Goal: Transaction & Acquisition: Book appointment/travel/reservation

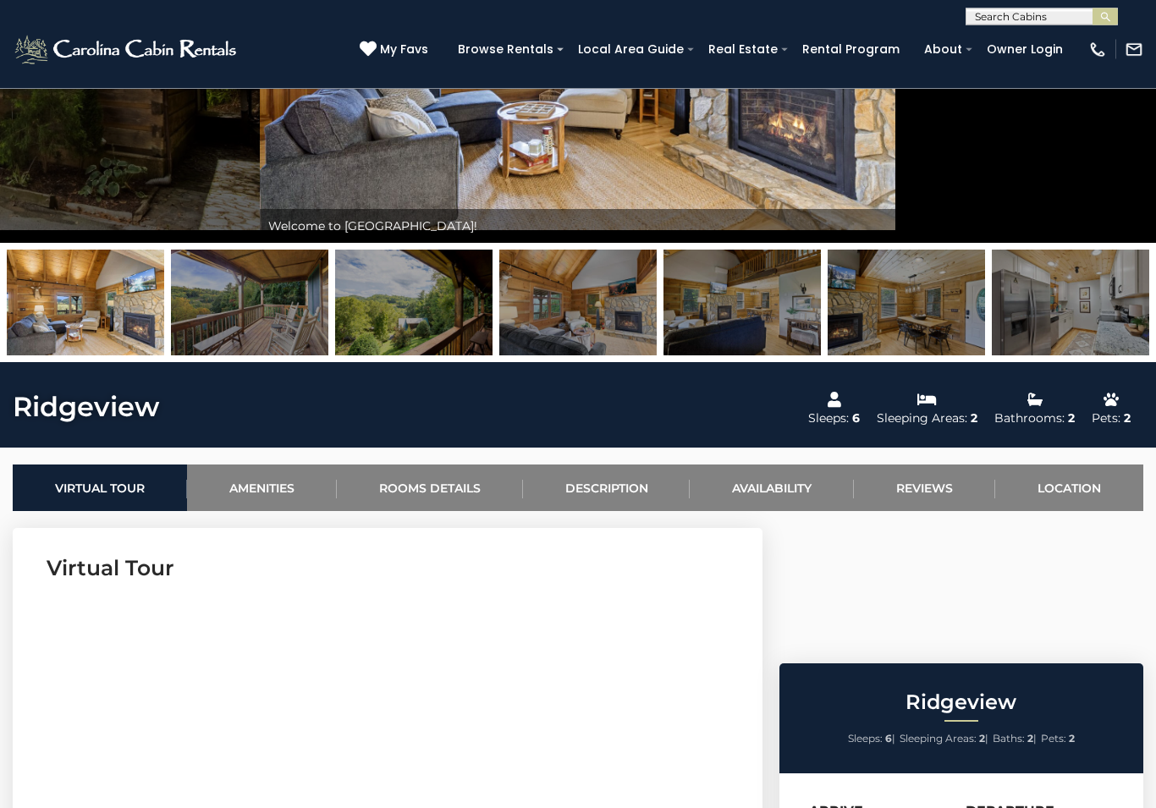
scroll to position [294, 0]
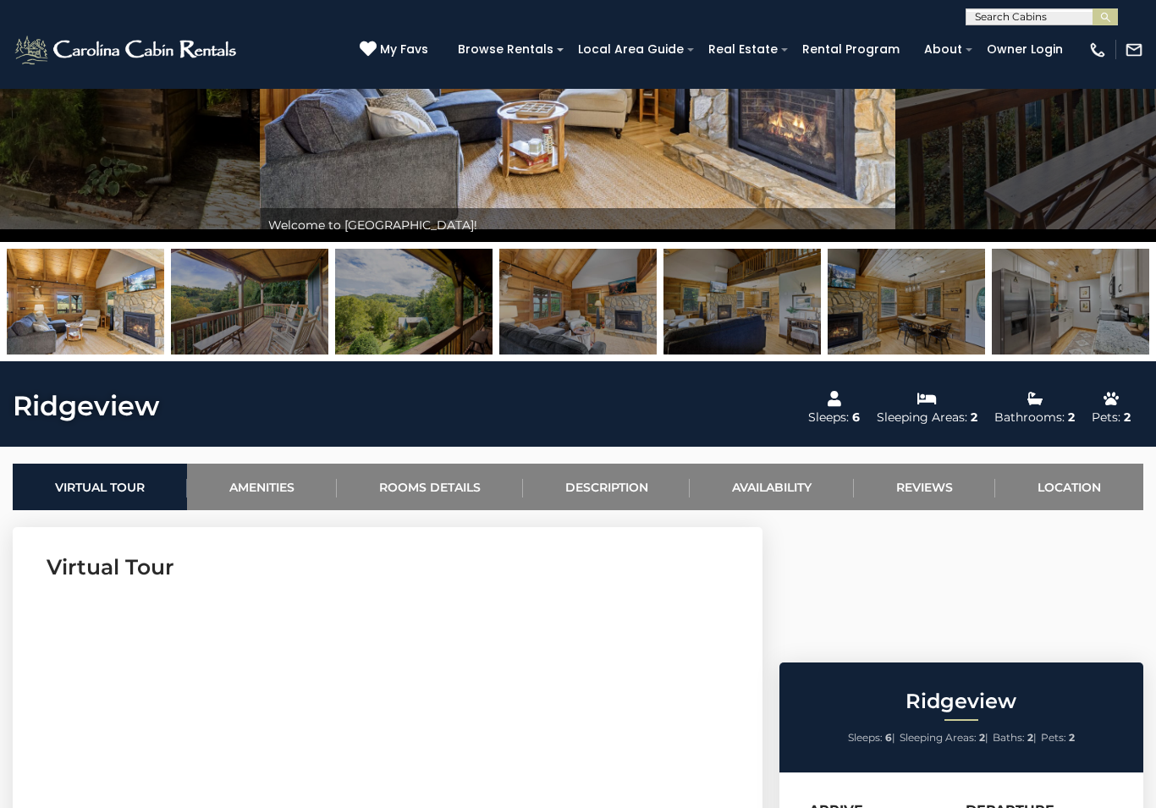
click at [789, 492] on link "Availability" at bounding box center [772, 487] width 164 height 47
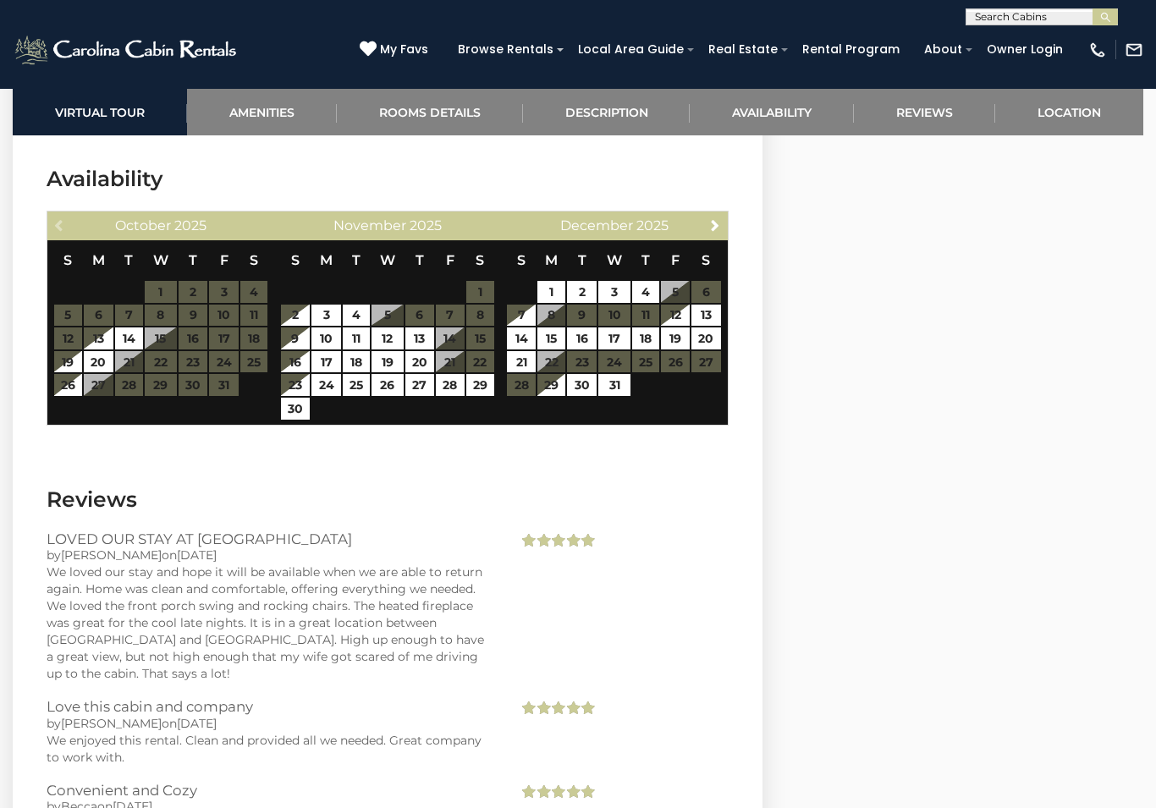
scroll to position [3366, 0]
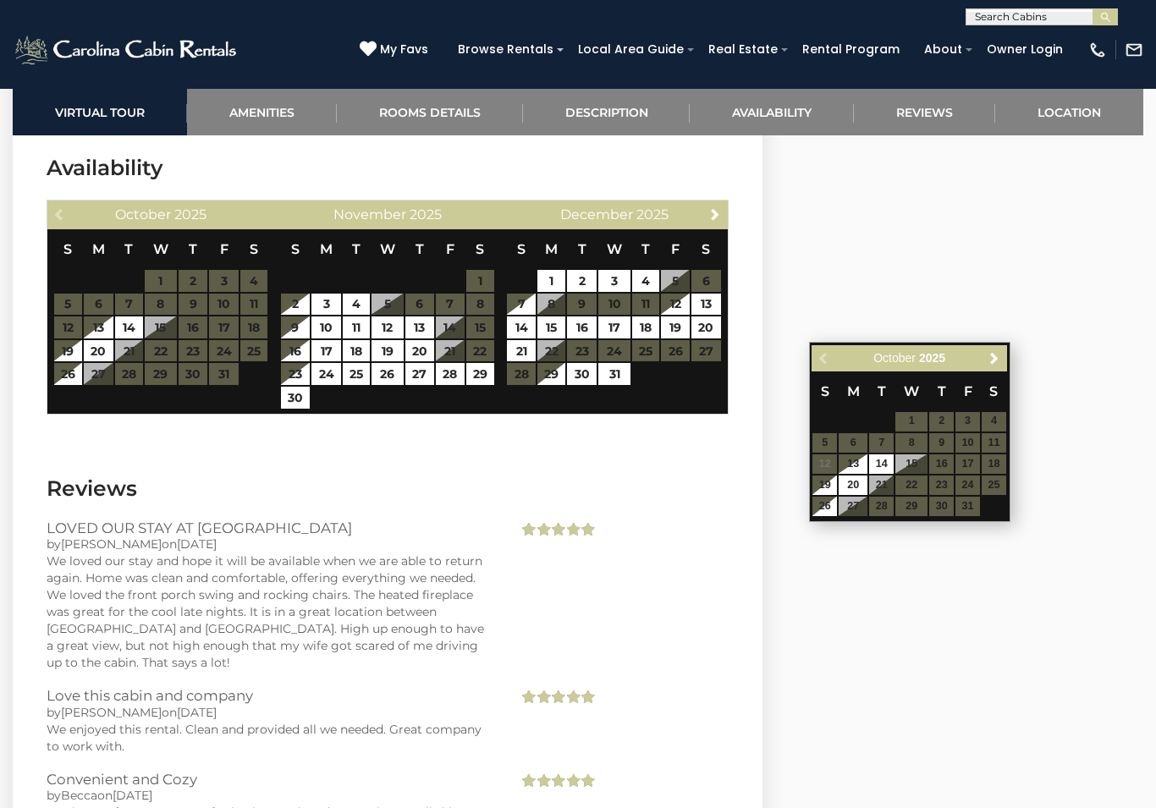
click at [993, 355] on span "Next" at bounding box center [994, 358] width 14 height 14
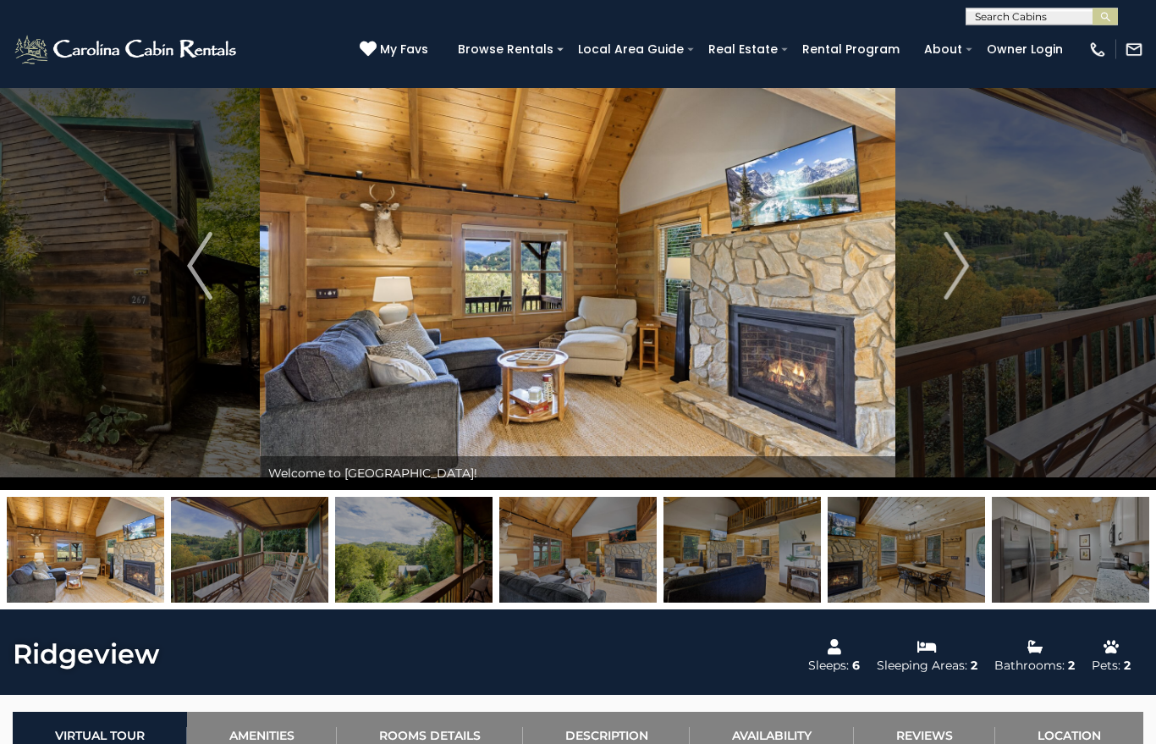
scroll to position [0, 0]
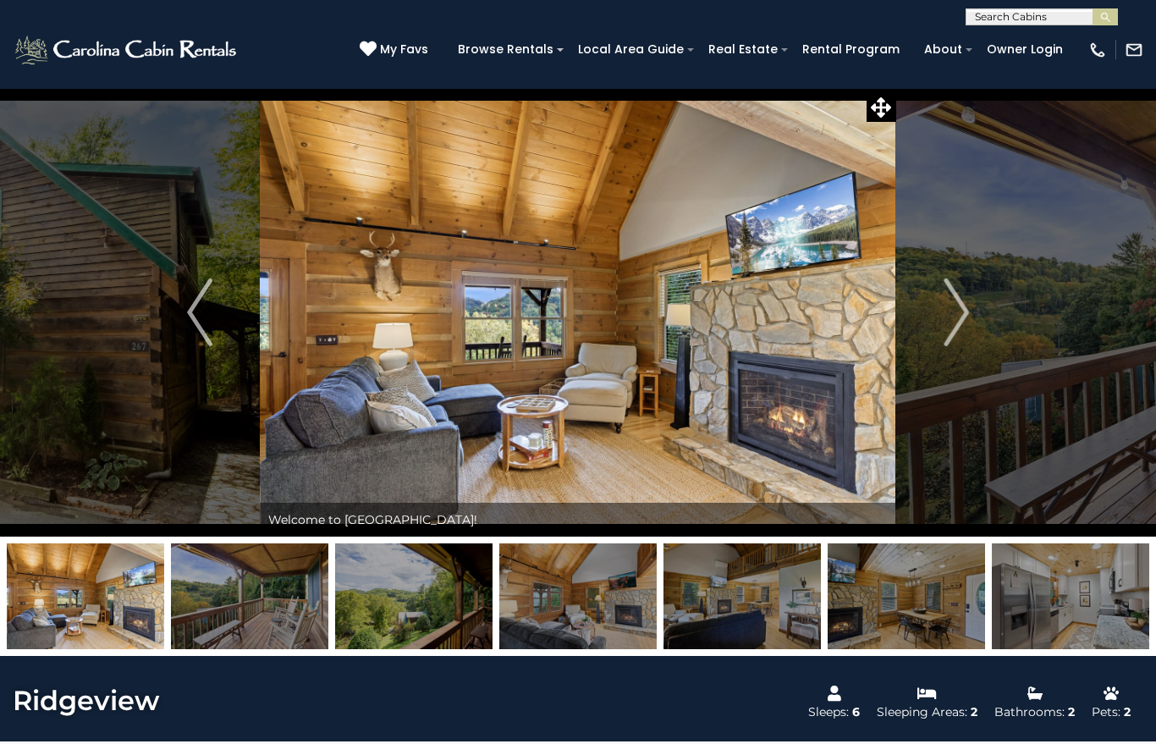
click at [963, 330] on img "Next" at bounding box center [955, 312] width 25 height 68
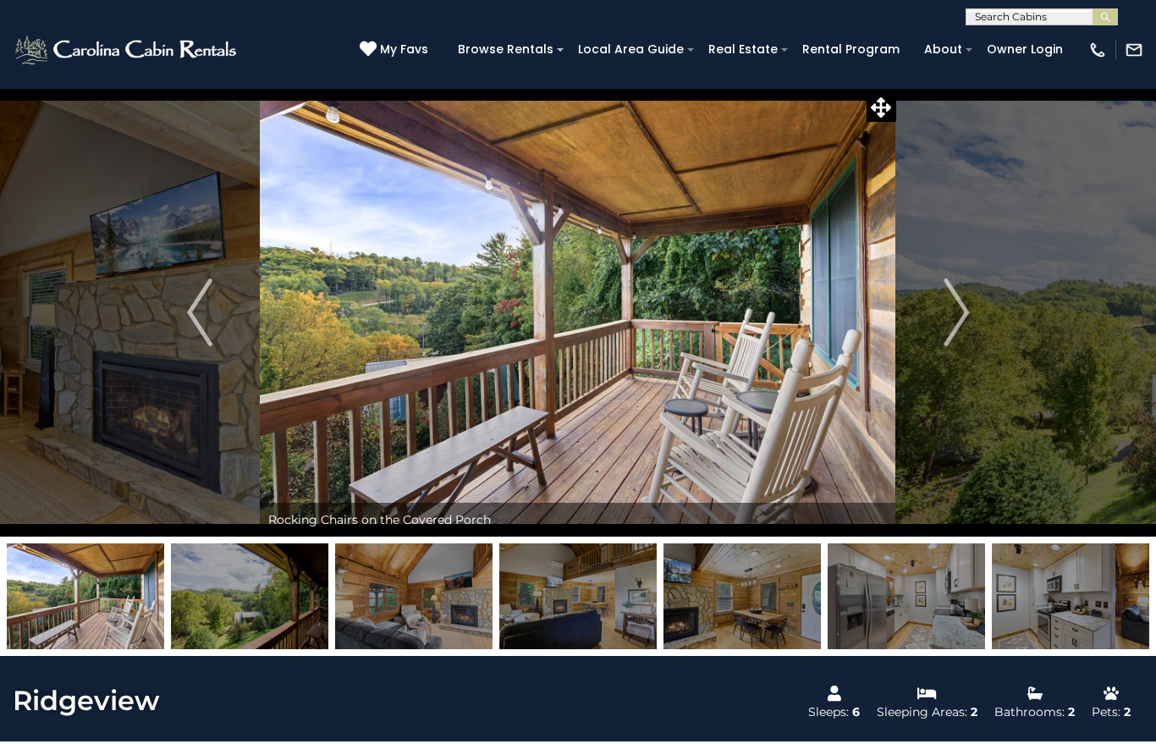
click at [956, 316] on img "Next" at bounding box center [955, 312] width 25 height 68
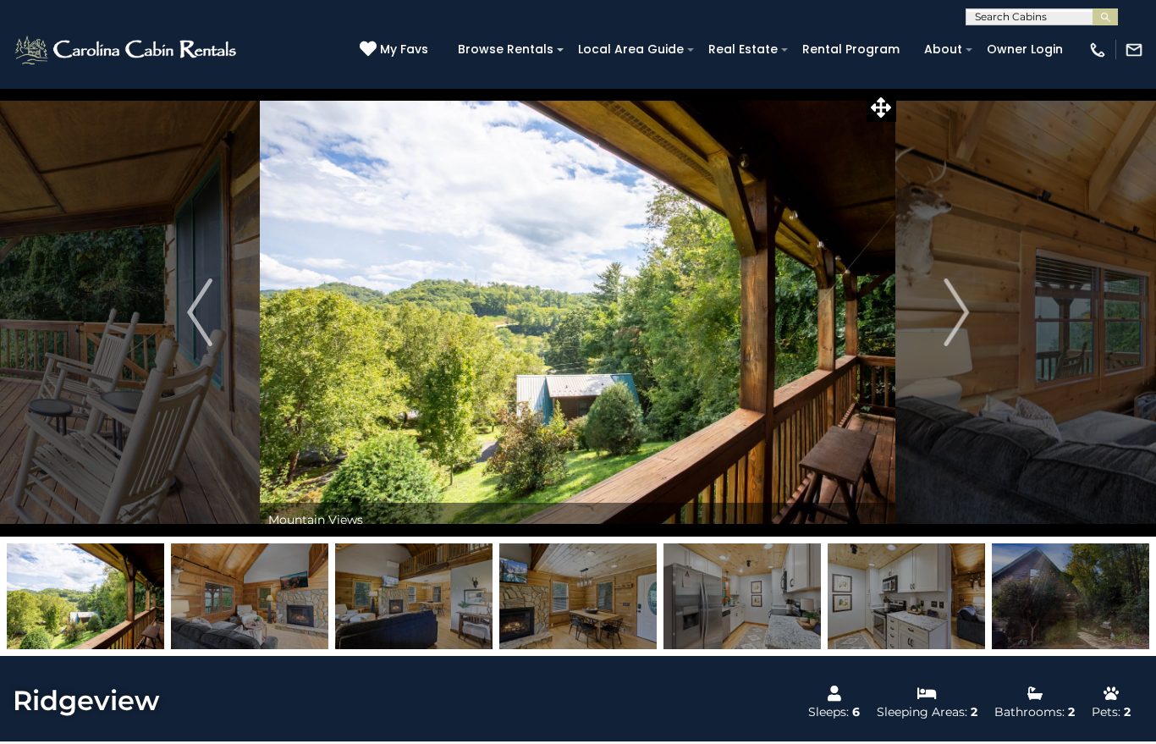
click at [974, 319] on button "Next" at bounding box center [956, 312] width 120 height 448
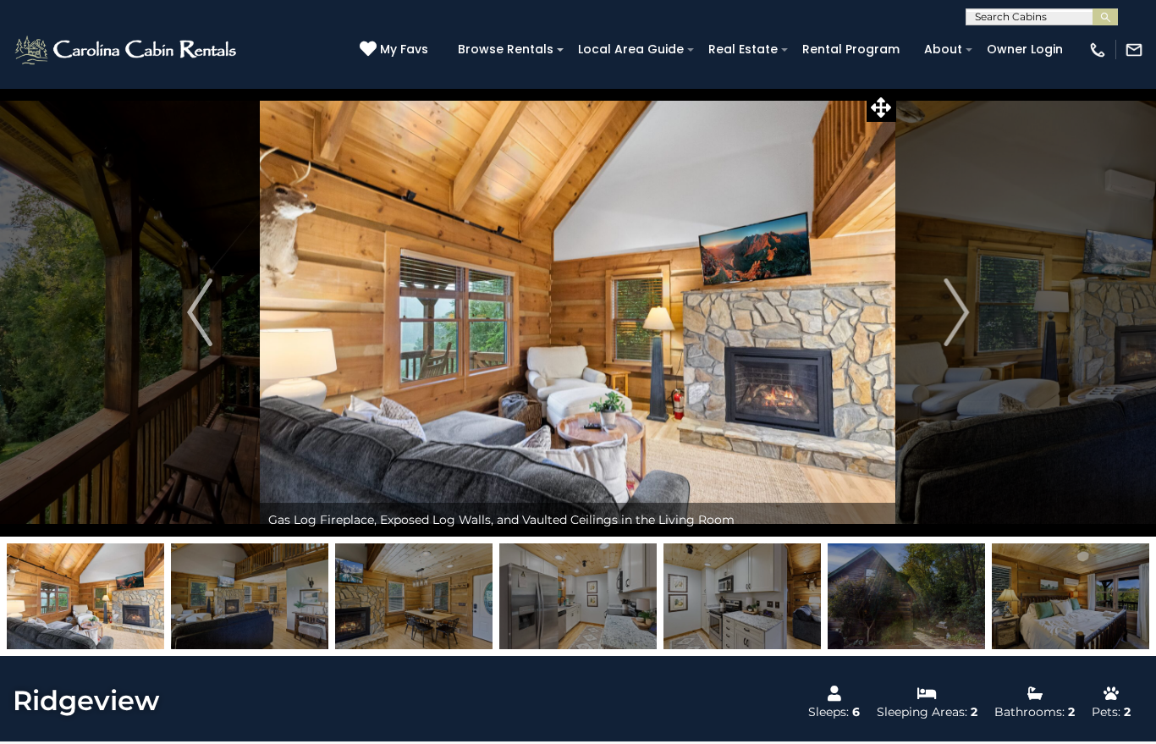
click at [966, 316] on img "Next" at bounding box center [955, 312] width 25 height 68
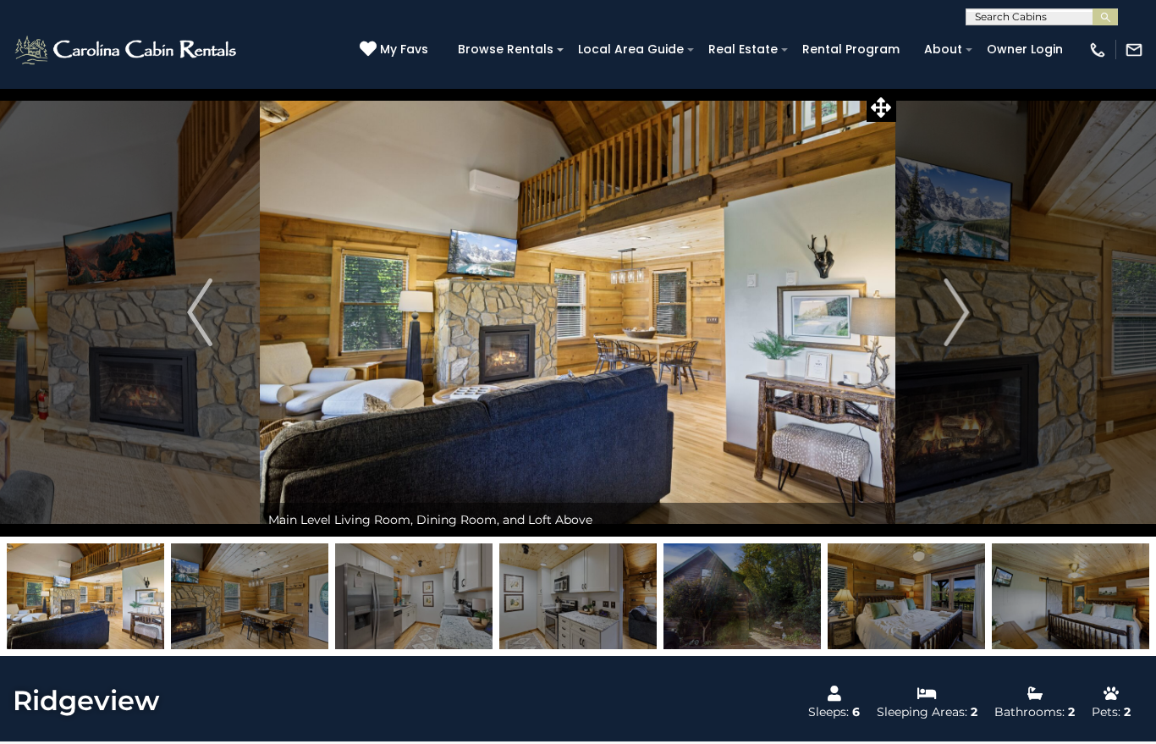
click at [954, 318] on img "Next" at bounding box center [955, 312] width 25 height 68
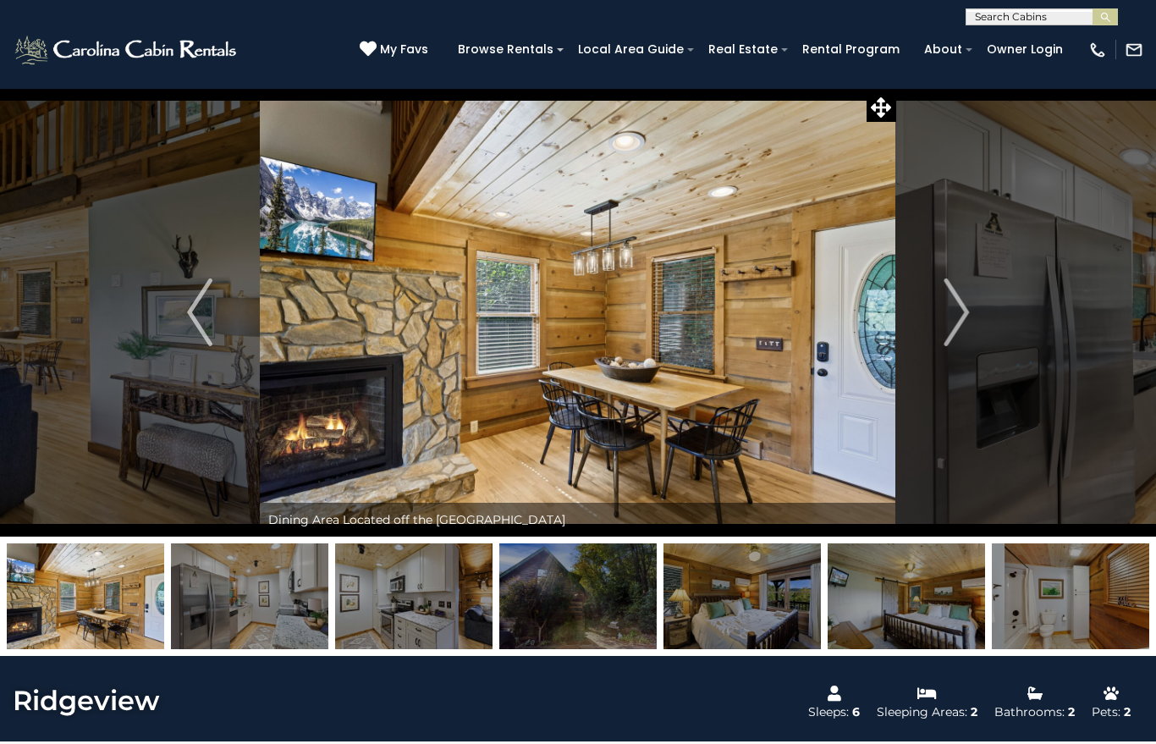
click at [946, 308] on img "Next" at bounding box center [955, 312] width 25 height 68
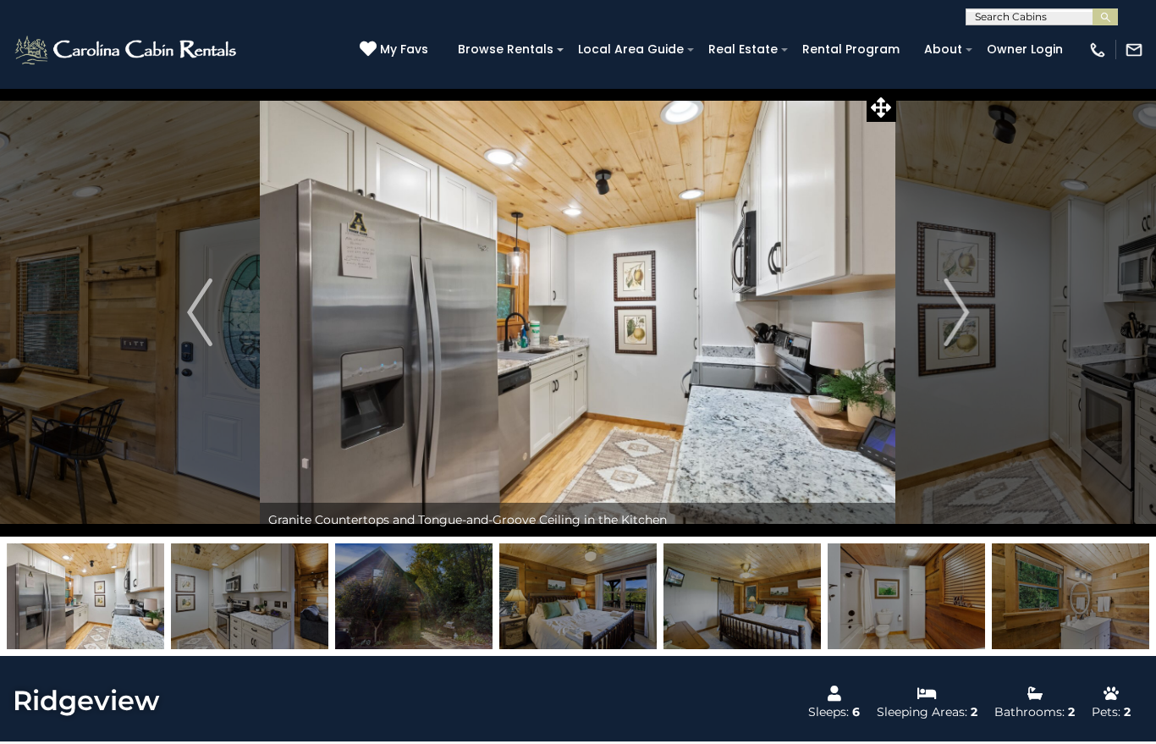
click at [944, 305] on img "Next" at bounding box center [955, 312] width 25 height 68
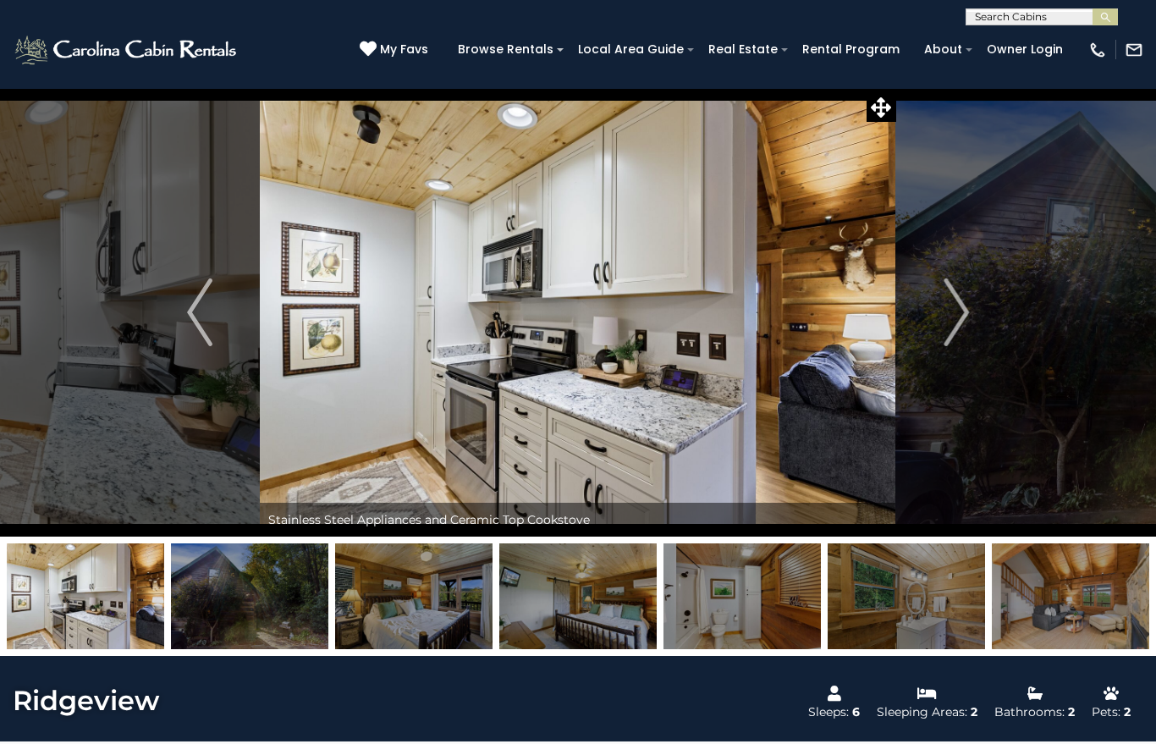
click at [954, 327] on img "Next" at bounding box center [955, 312] width 25 height 68
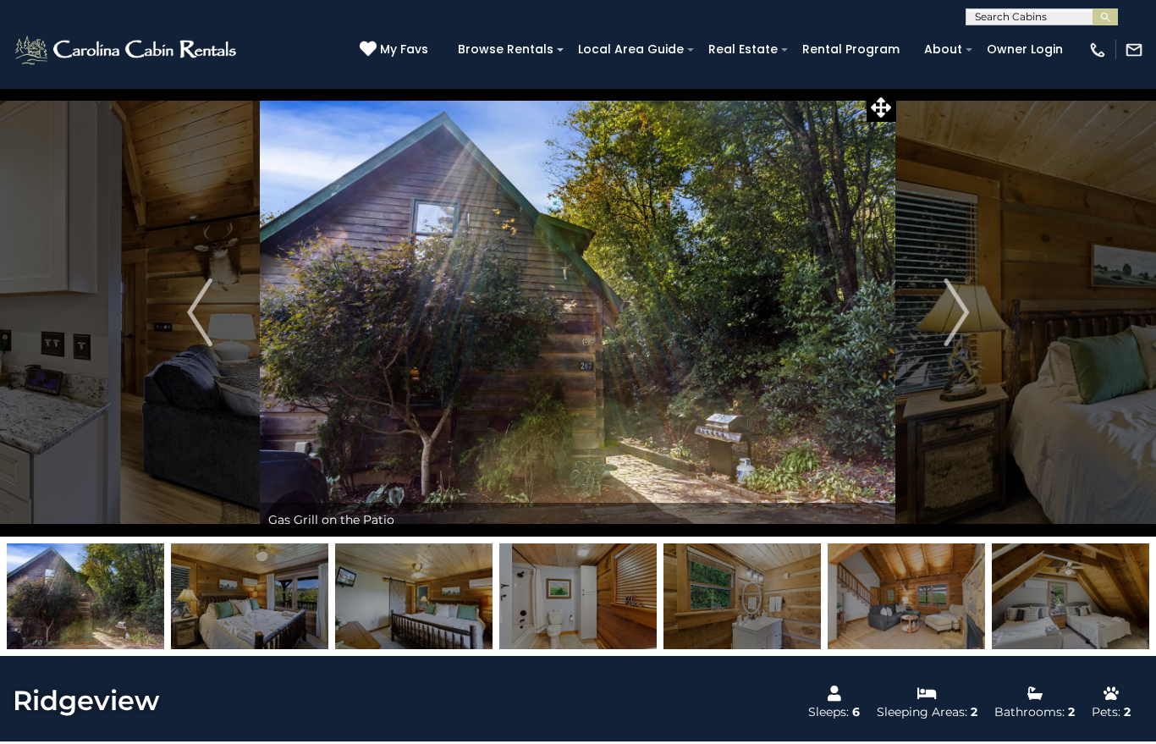
click at [940, 322] on button "Next" at bounding box center [956, 312] width 120 height 448
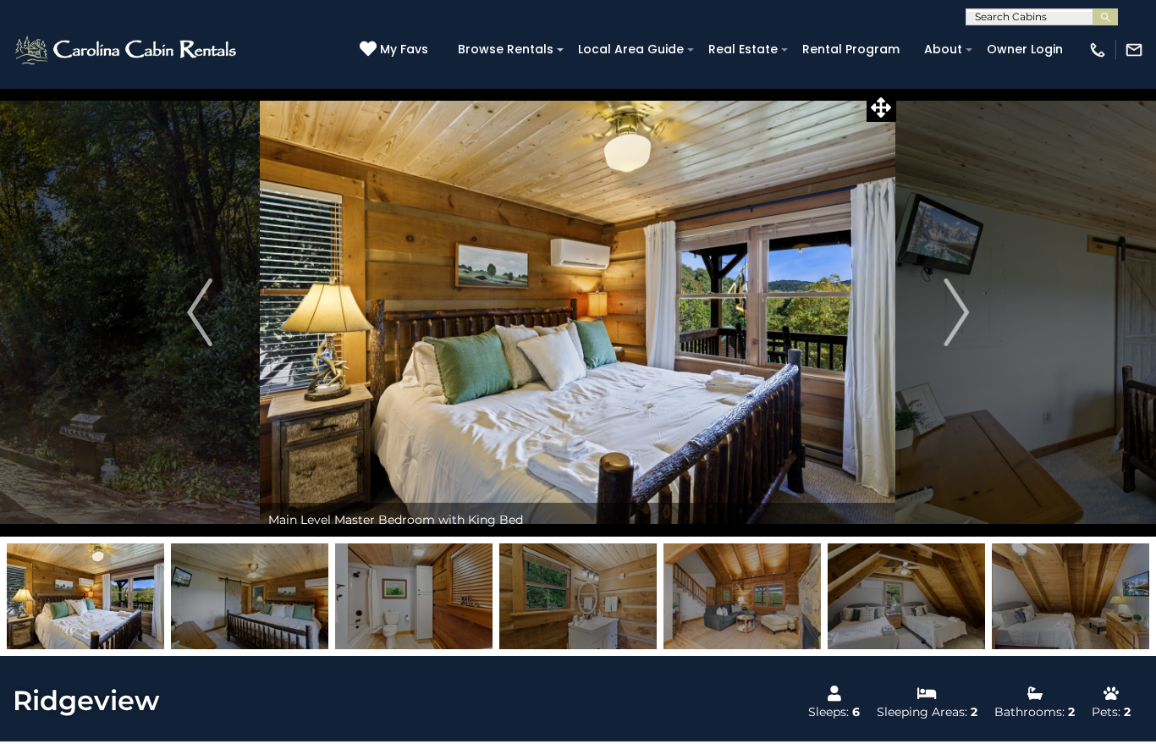
click at [953, 325] on img "Next" at bounding box center [955, 312] width 25 height 68
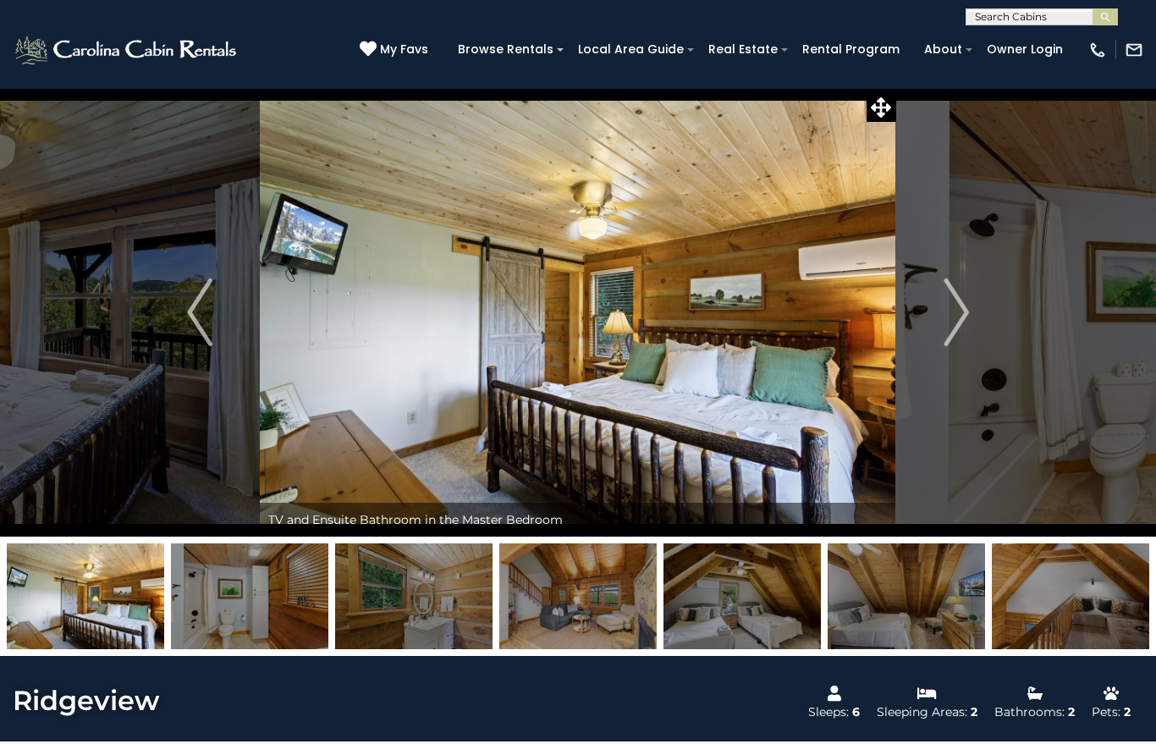
click at [954, 314] on img "Next" at bounding box center [955, 312] width 25 height 68
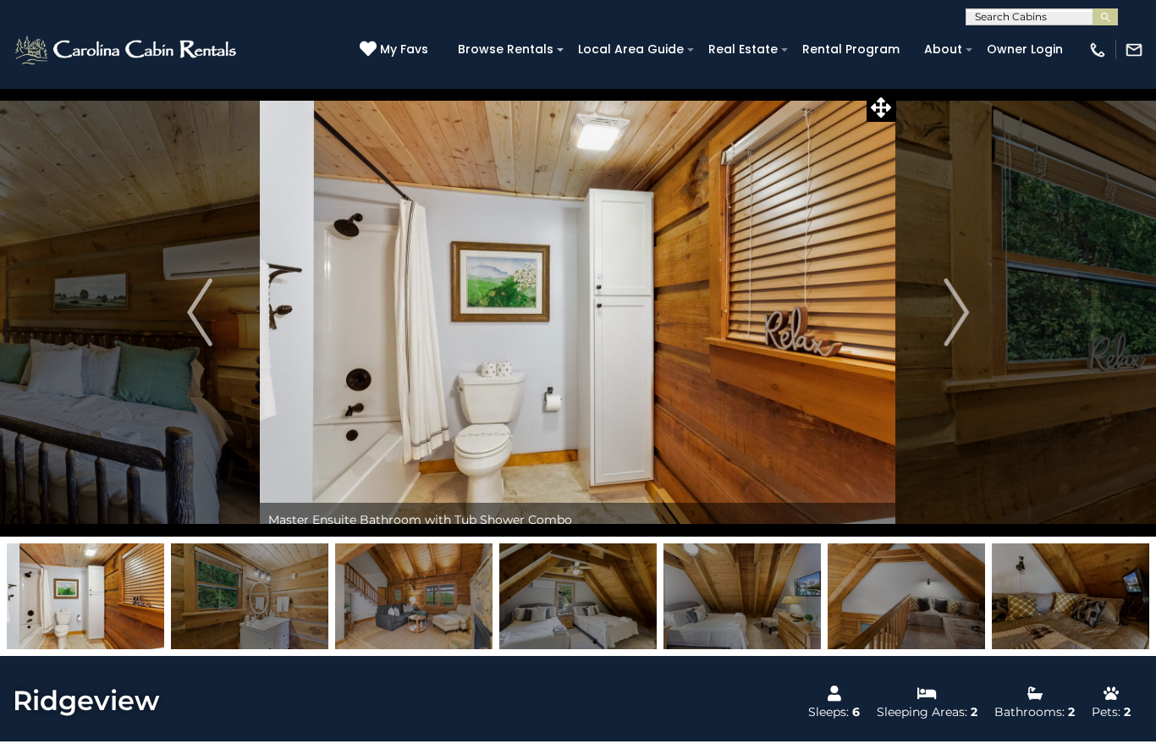
click at [960, 321] on img "Next" at bounding box center [955, 312] width 25 height 68
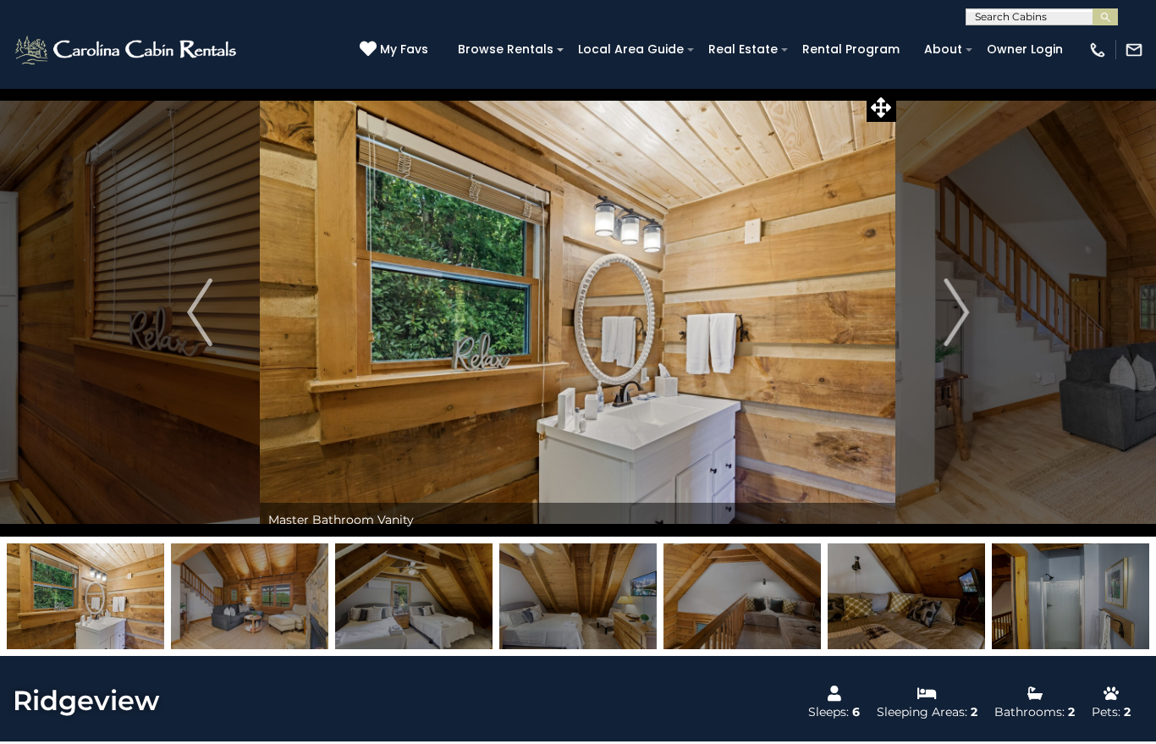
click at [956, 318] on img "Next" at bounding box center [955, 312] width 25 height 68
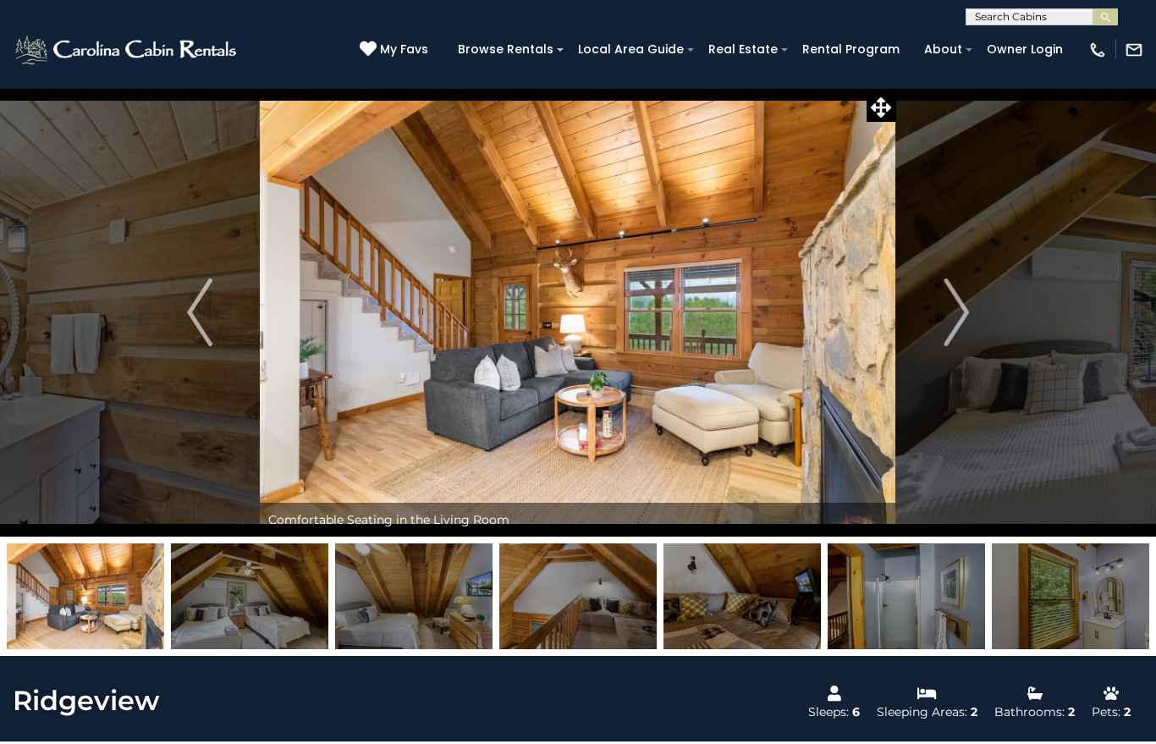
click at [959, 322] on img "Next" at bounding box center [955, 312] width 25 height 68
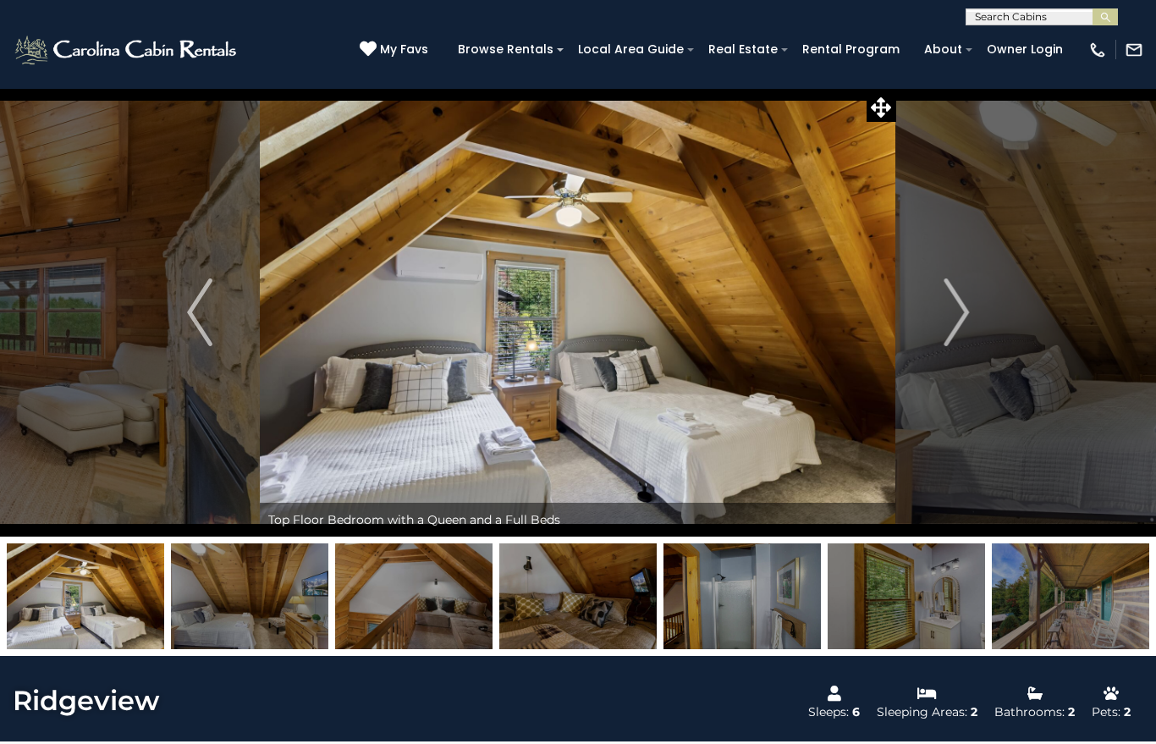
click at [956, 320] on img "Next" at bounding box center [955, 312] width 25 height 68
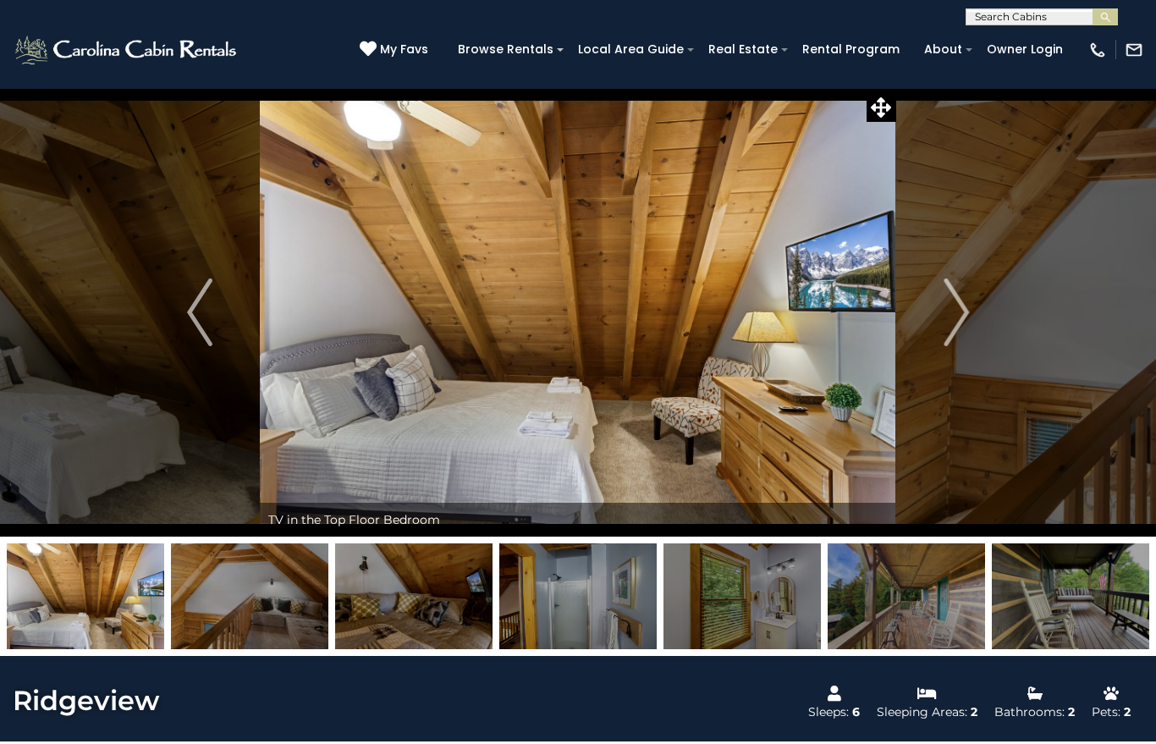
click at [956, 311] on img "Next" at bounding box center [955, 312] width 25 height 68
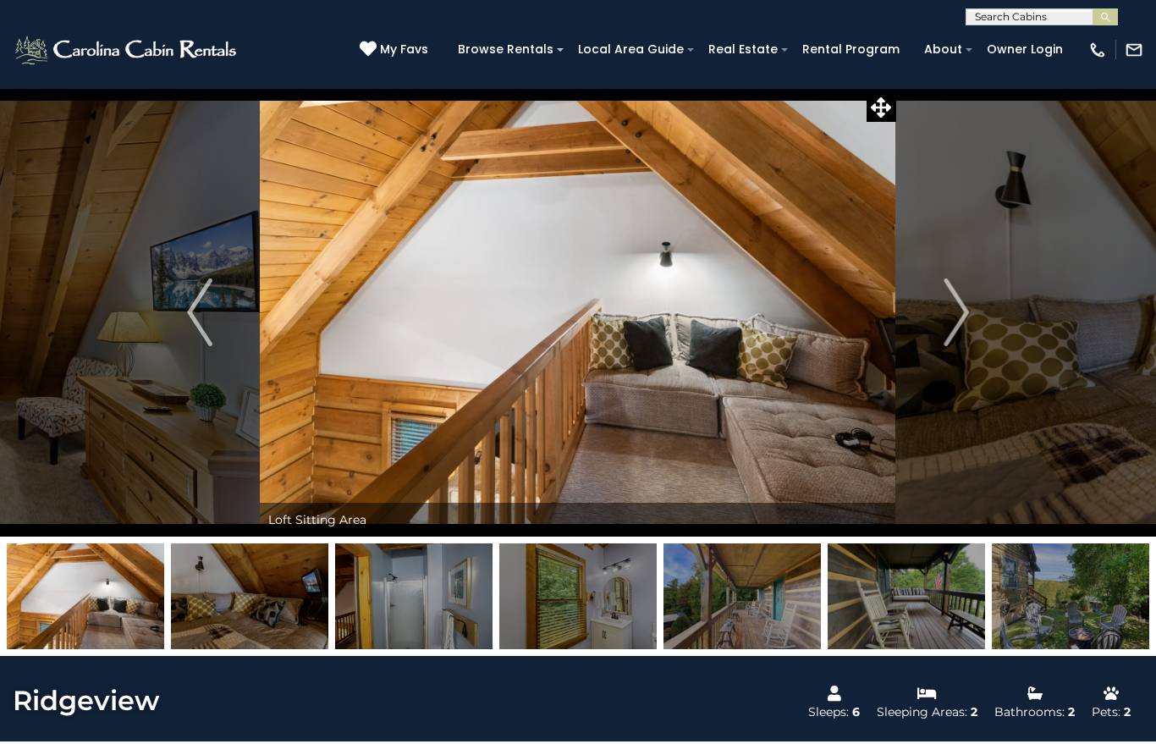
click at [957, 320] on img "Next" at bounding box center [955, 312] width 25 height 68
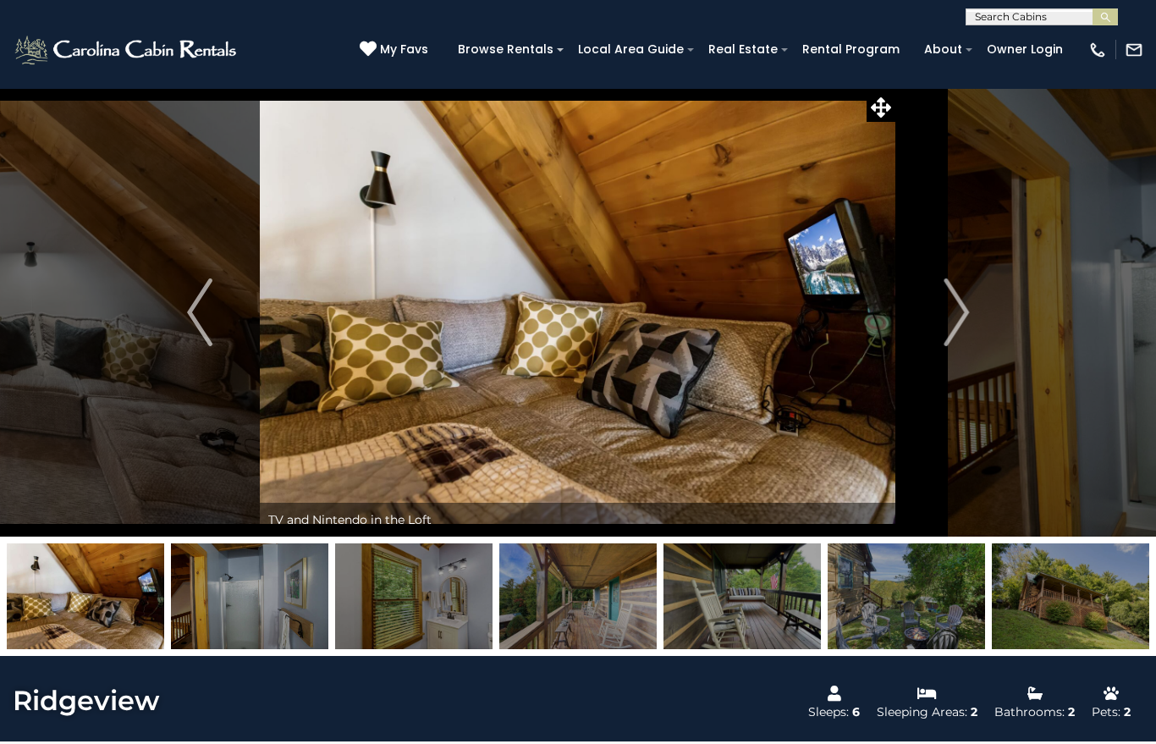
click at [954, 322] on img "Next" at bounding box center [955, 312] width 25 height 68
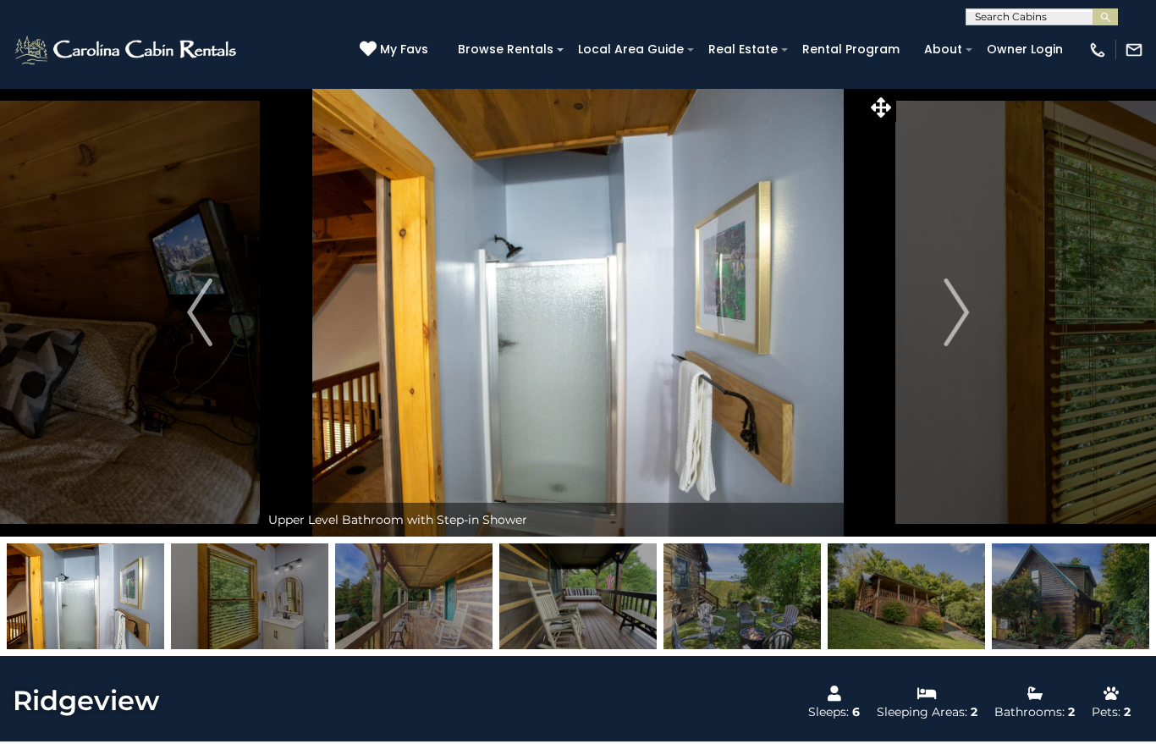
click at [946, 322] on img "Next" at bounding box center [955, 312] width 25 height 68
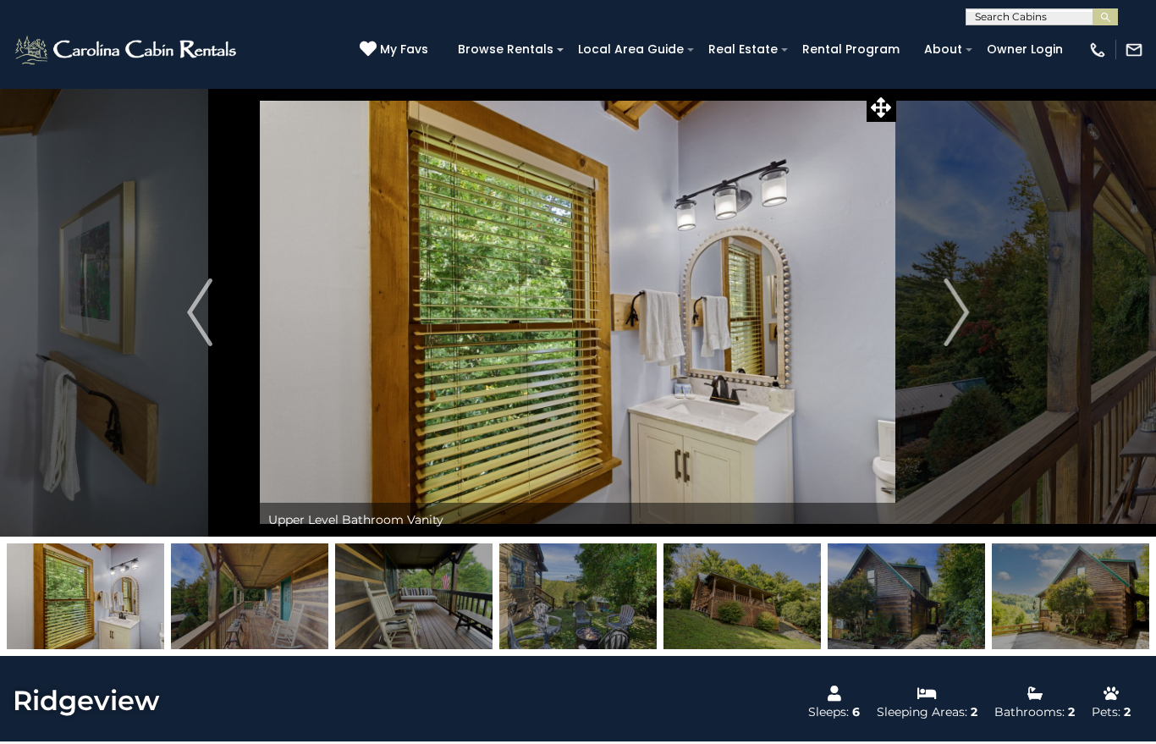
click at [947, 320] on img "Next" at bounding box center [955, 312] width 25 height 68
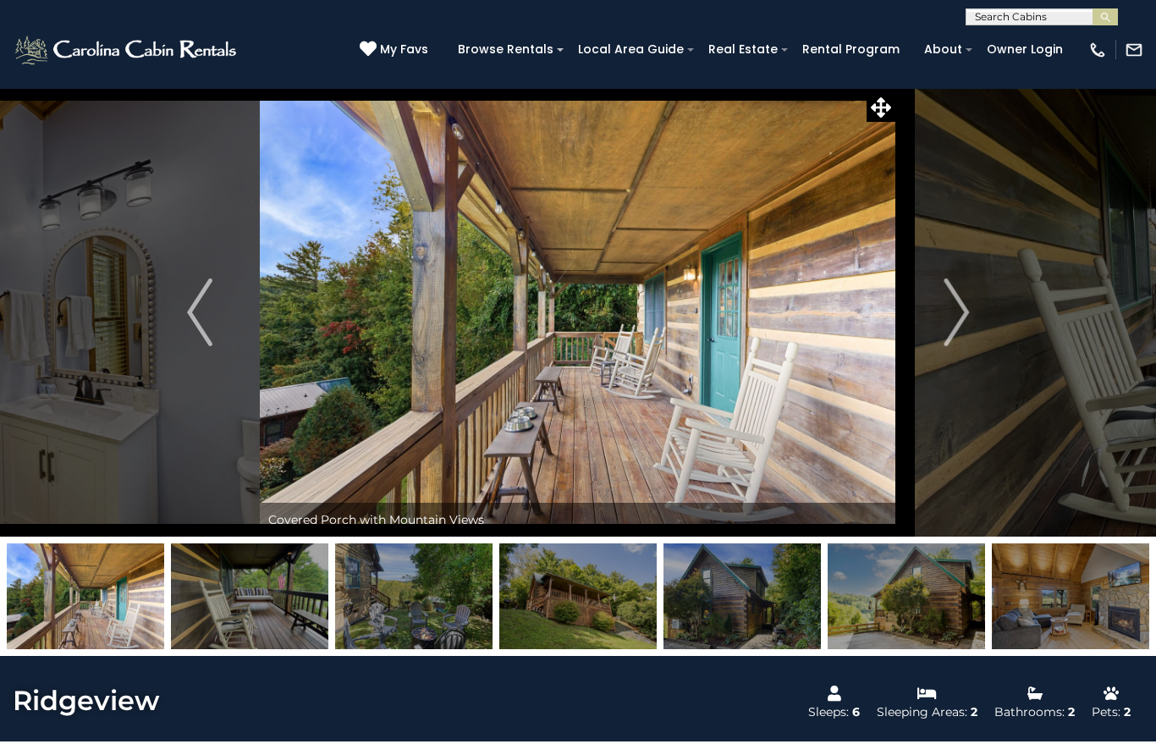
click at [947, 319] on img "Next" at bounding box center [955, 312] width 25 height 68
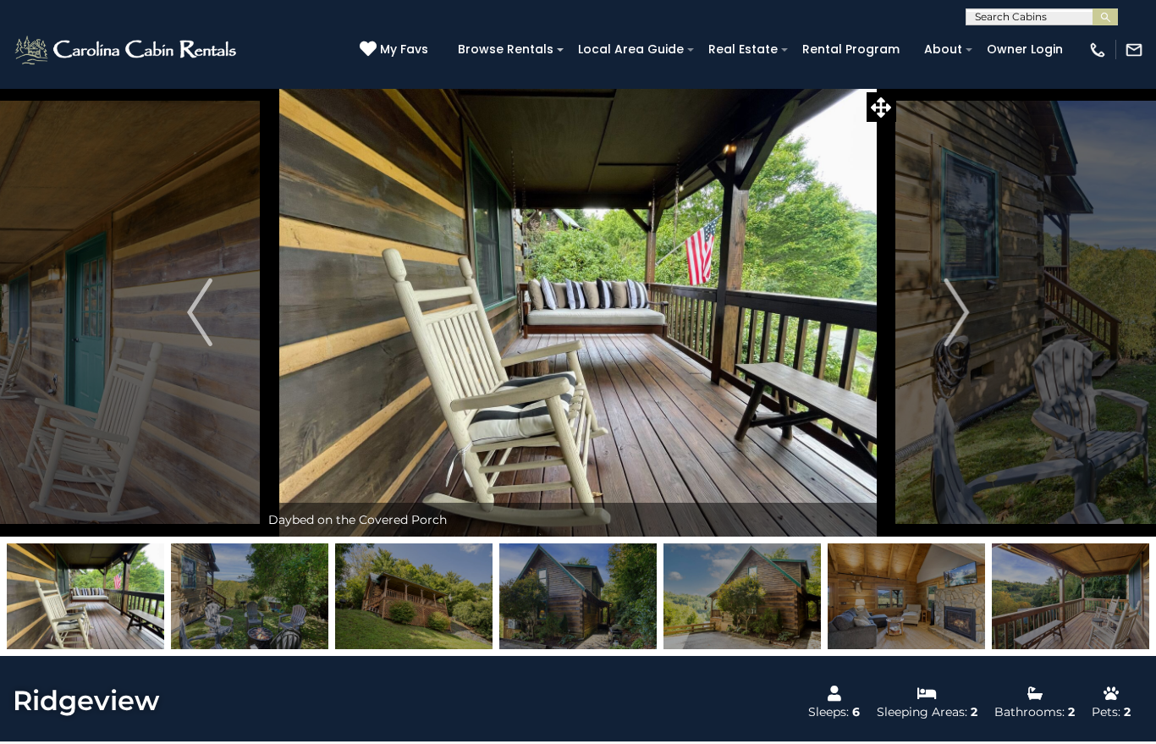
click at [942, 323] on button "Next" at bounding box center [956, 312] width 120 height 448
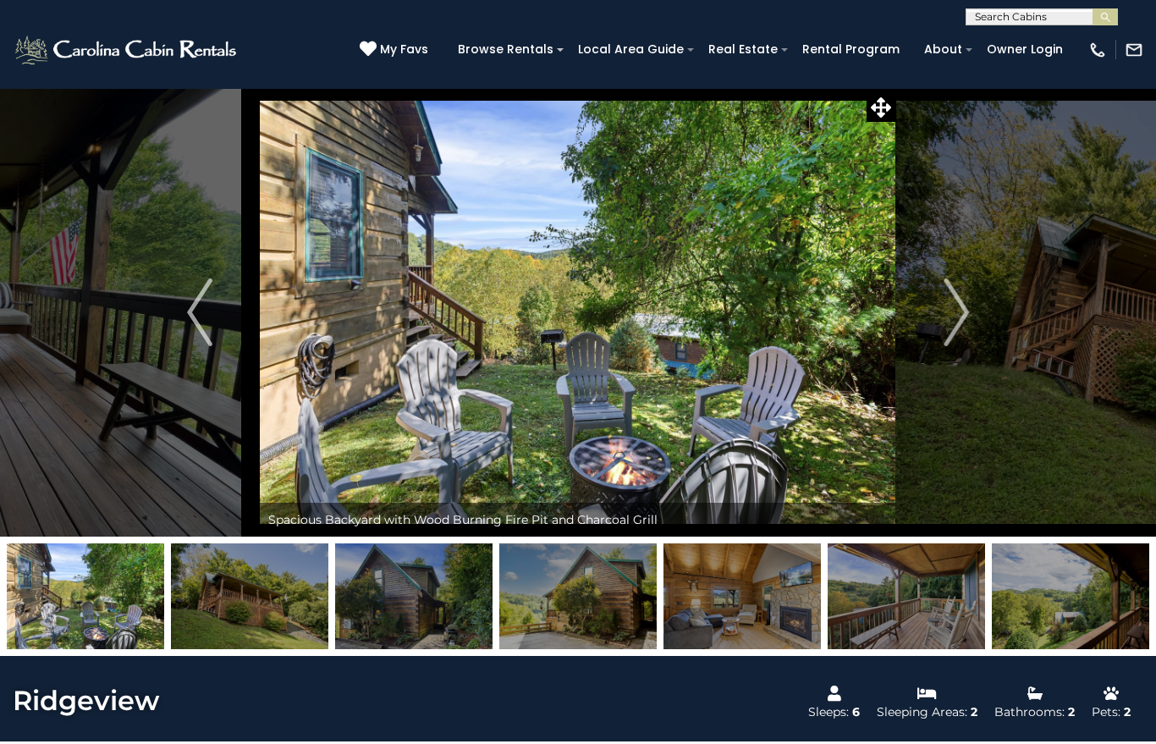
click at [941, 326] on button "Next" at bounding box center [956, 312] width 120 height 448
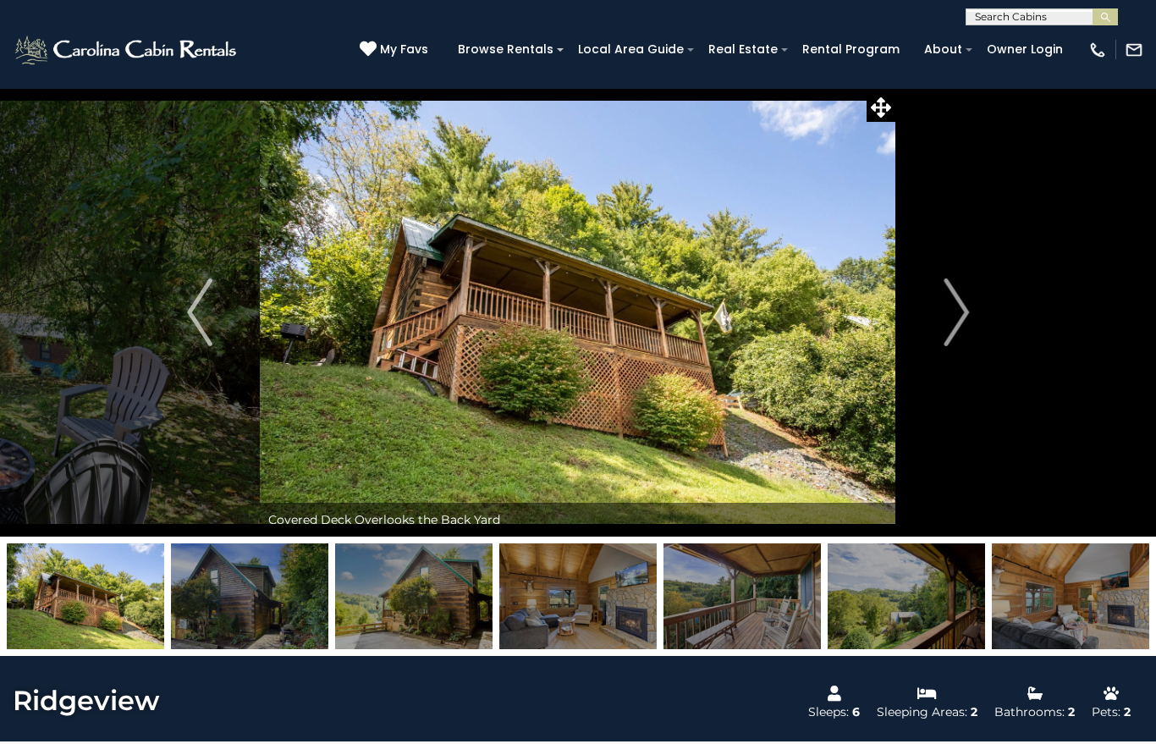
click at [938, 327] on button "Next" at bounding box center [956, 312] width 120 height 448
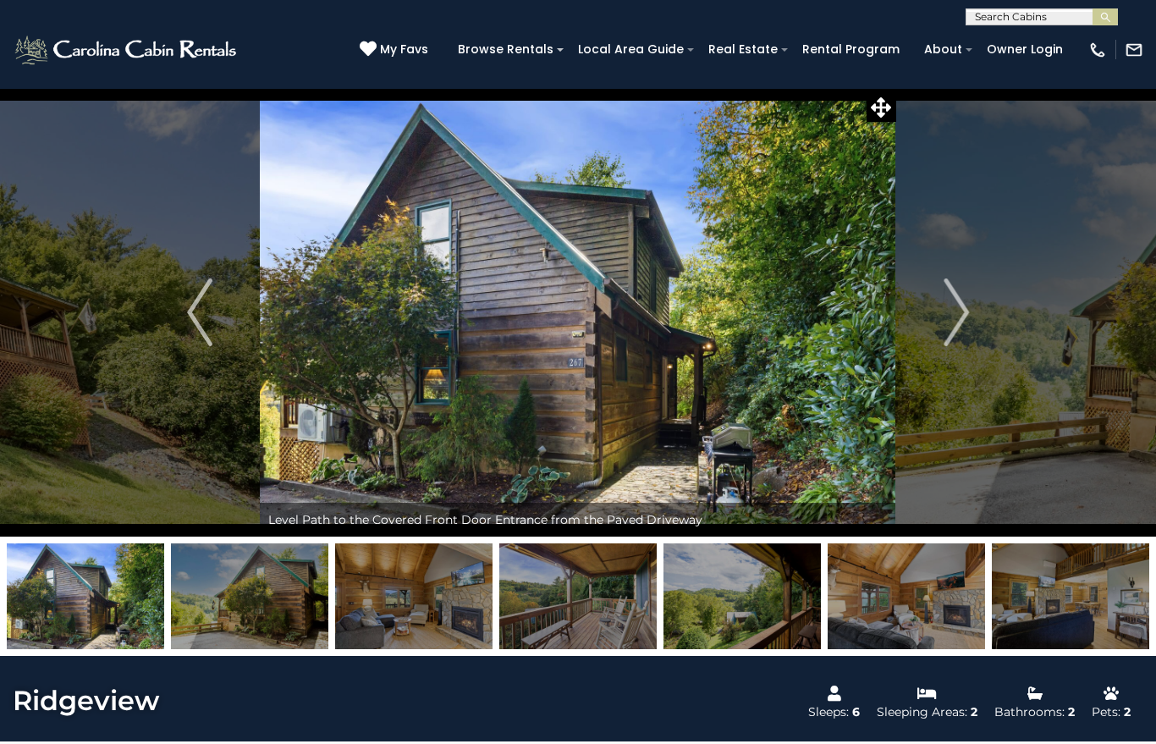
click at [935, 325] on button "Next" at bounding box center [956, 312] width 120 height 448
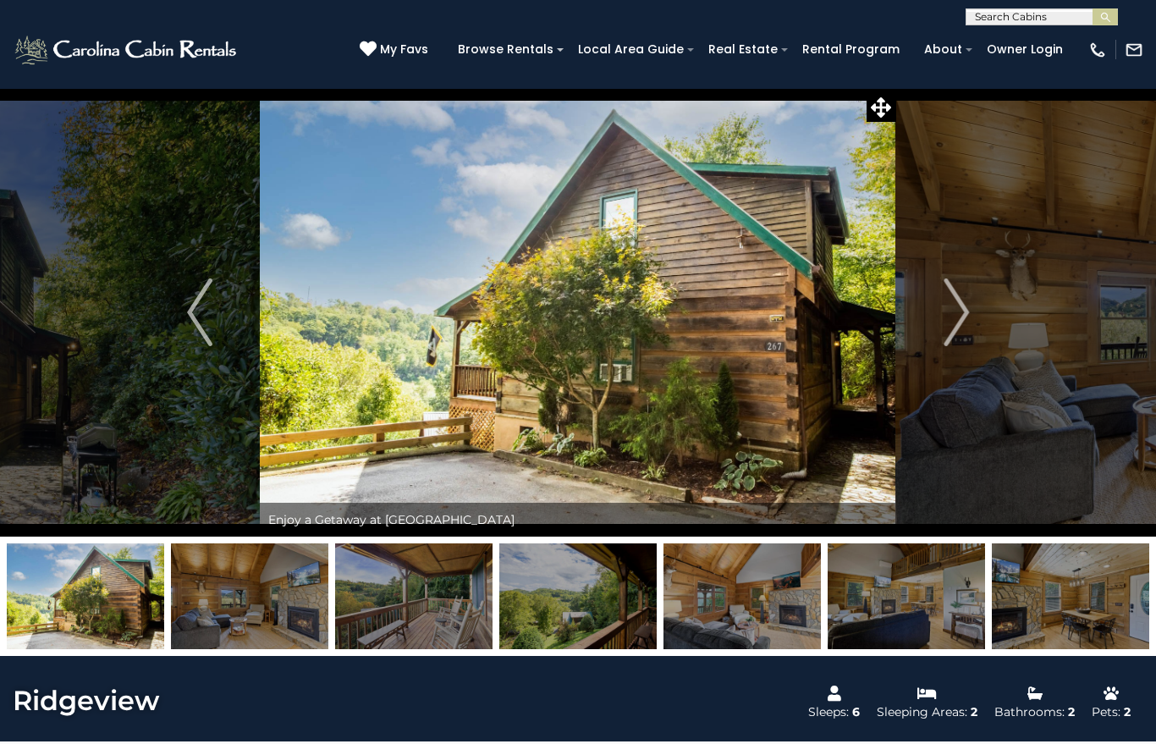
click at [930, 331] on button "Next" at bounding box center [956, 312] width 120 height 448
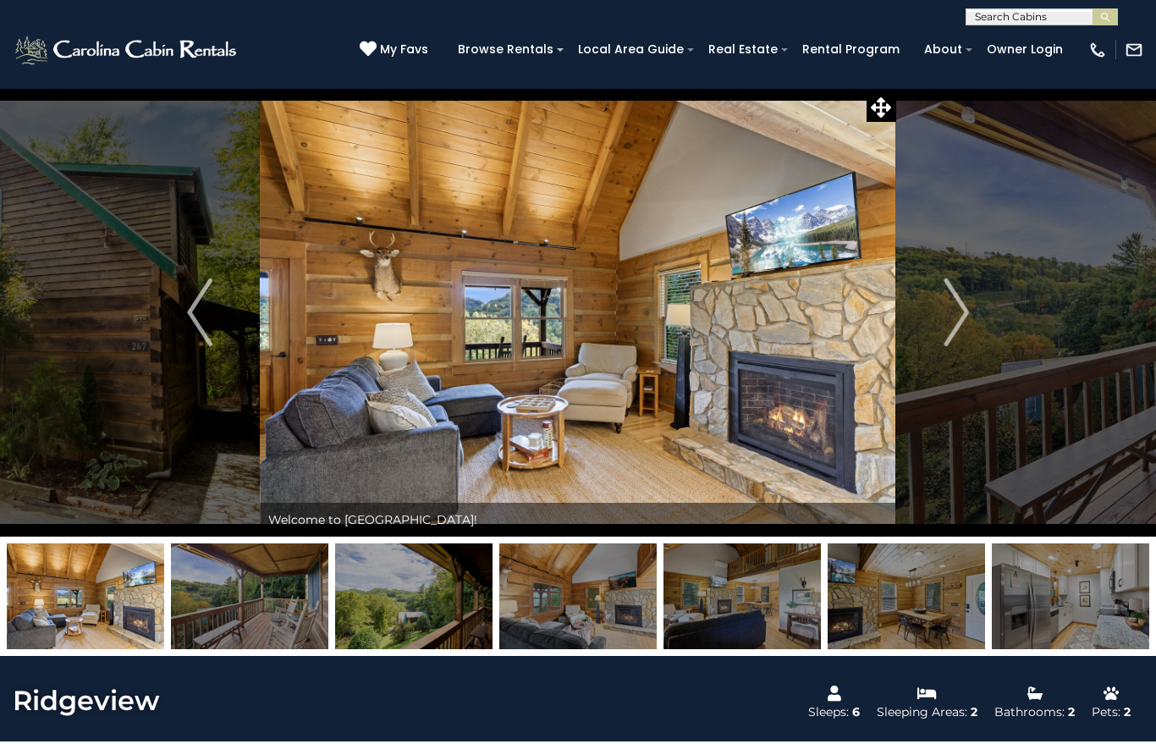
click at [929, 334] on button "Next" at bounding box center [956, 312] width 120 height 448
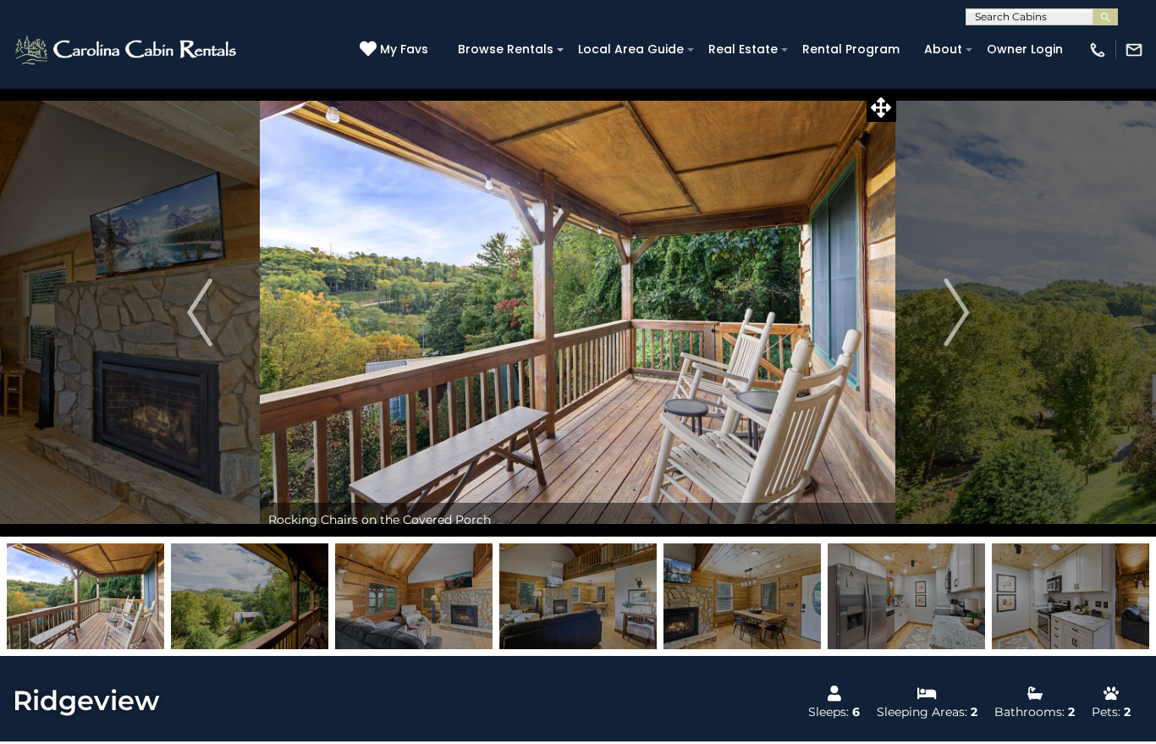
click at [927, 332] on button "Next" at bounding box center [956, 312] width 120 height 448
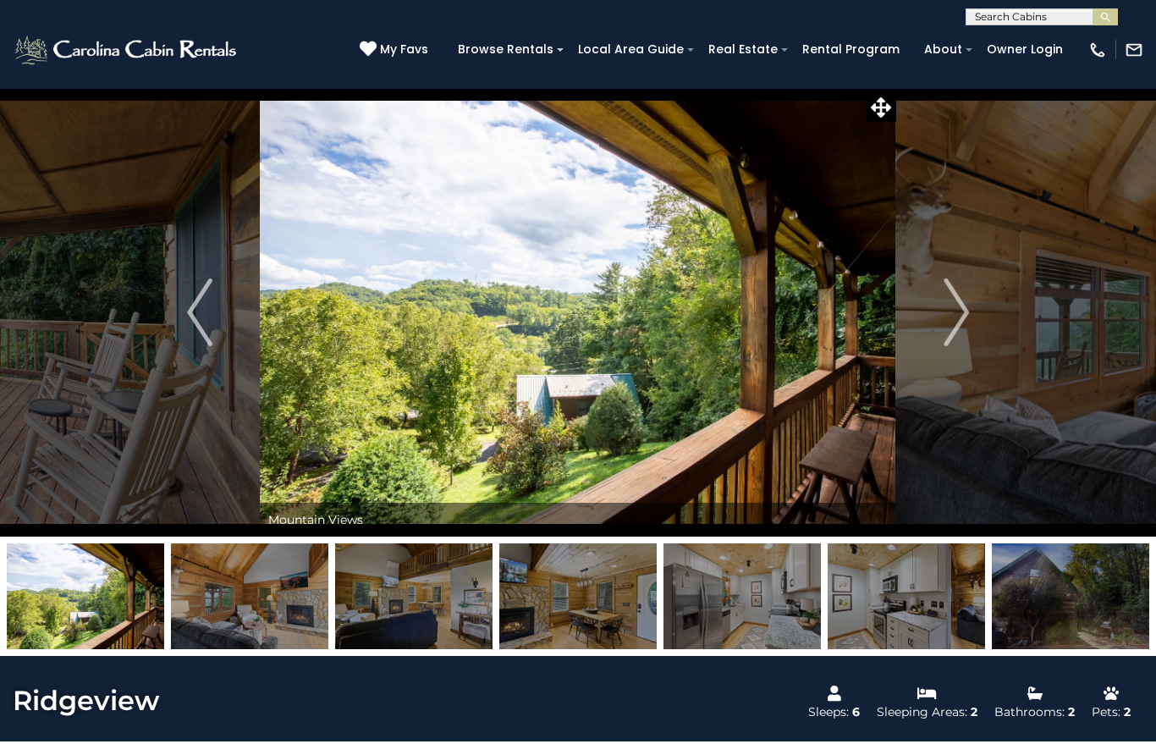
click at [924, 327] on button "Next" at bounding box center [956, 312] width 120 height 448
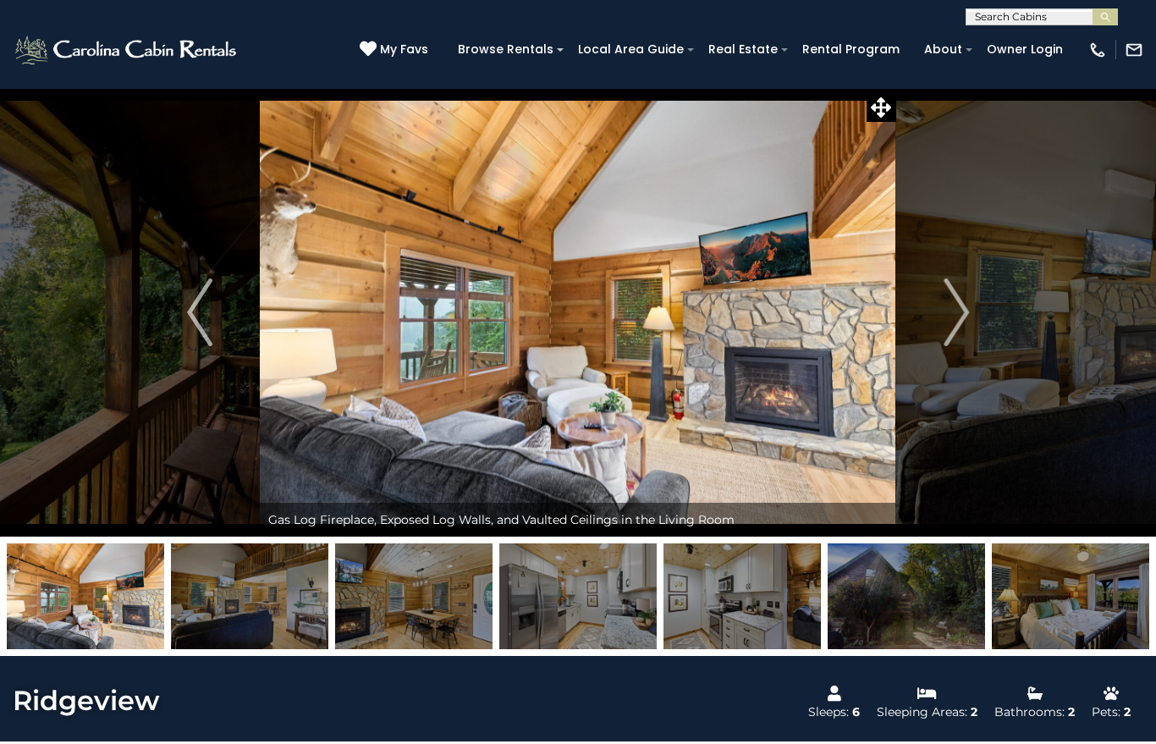
click at [922, 330] on button "Next" at bounding box center [956, 312] width 120 height 448
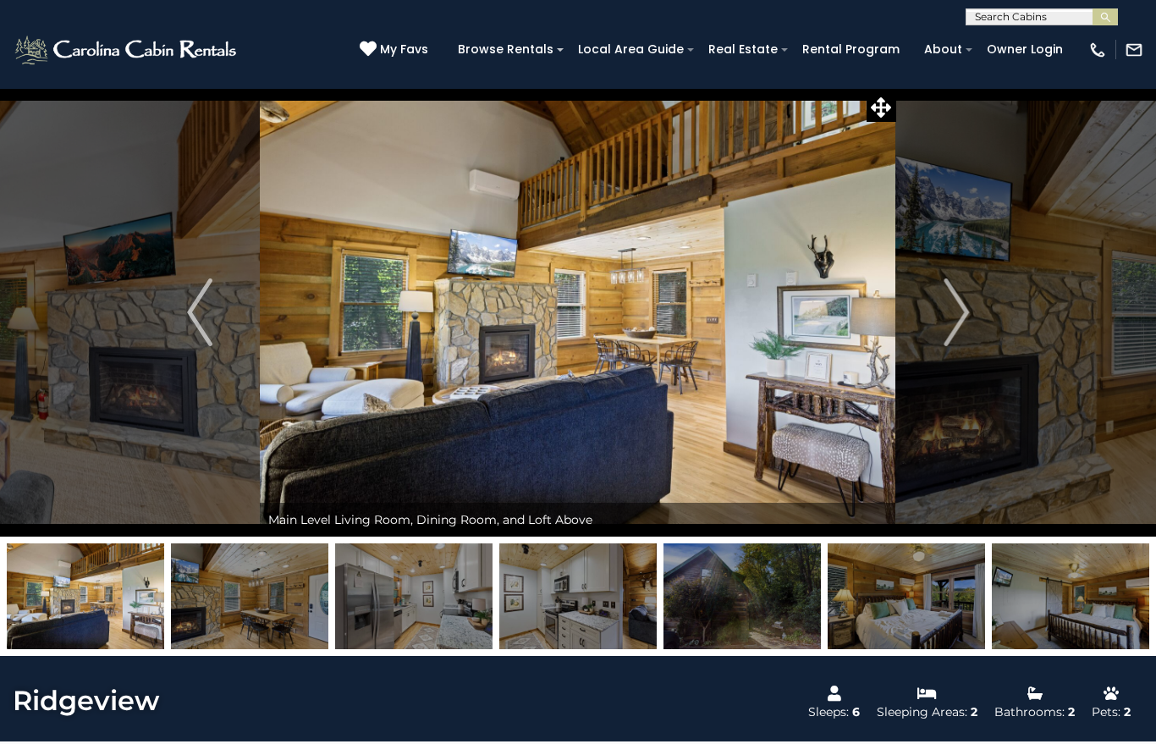
click at [918, 330] on button "Next" at bounding box center [956, 312] width 120 height 448
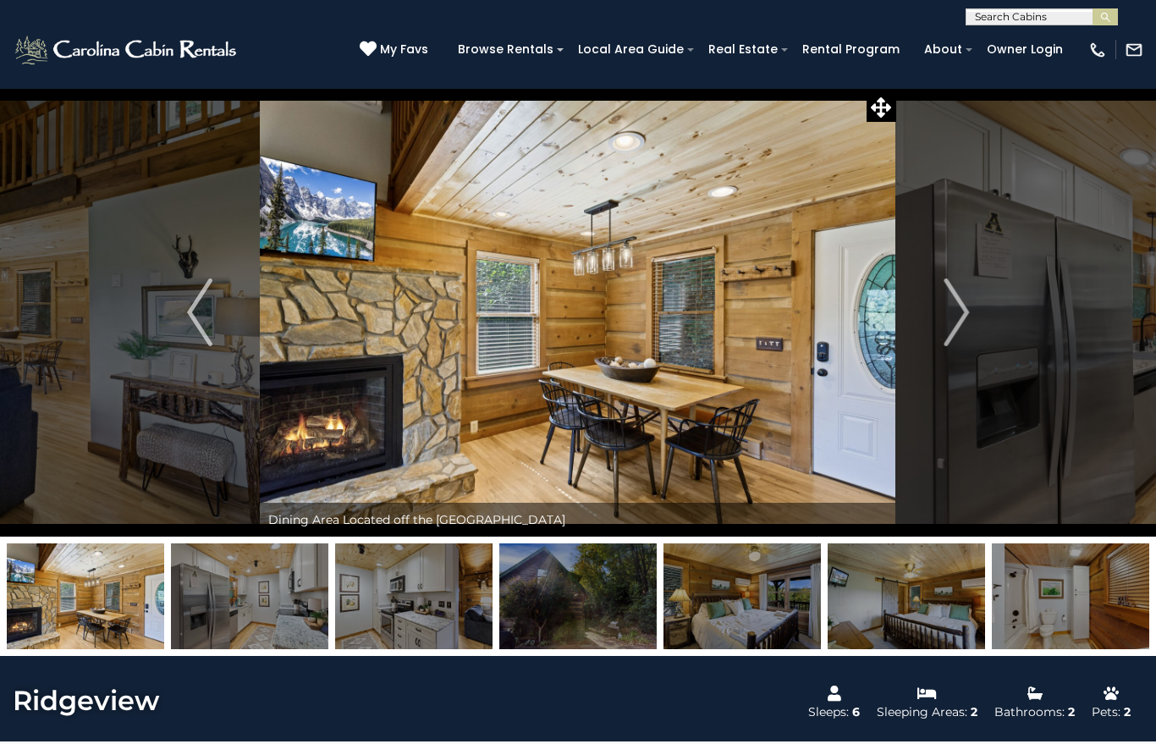
click at [917, 329] on button "Next" at bounding box center [956, 312] width 120 height 448
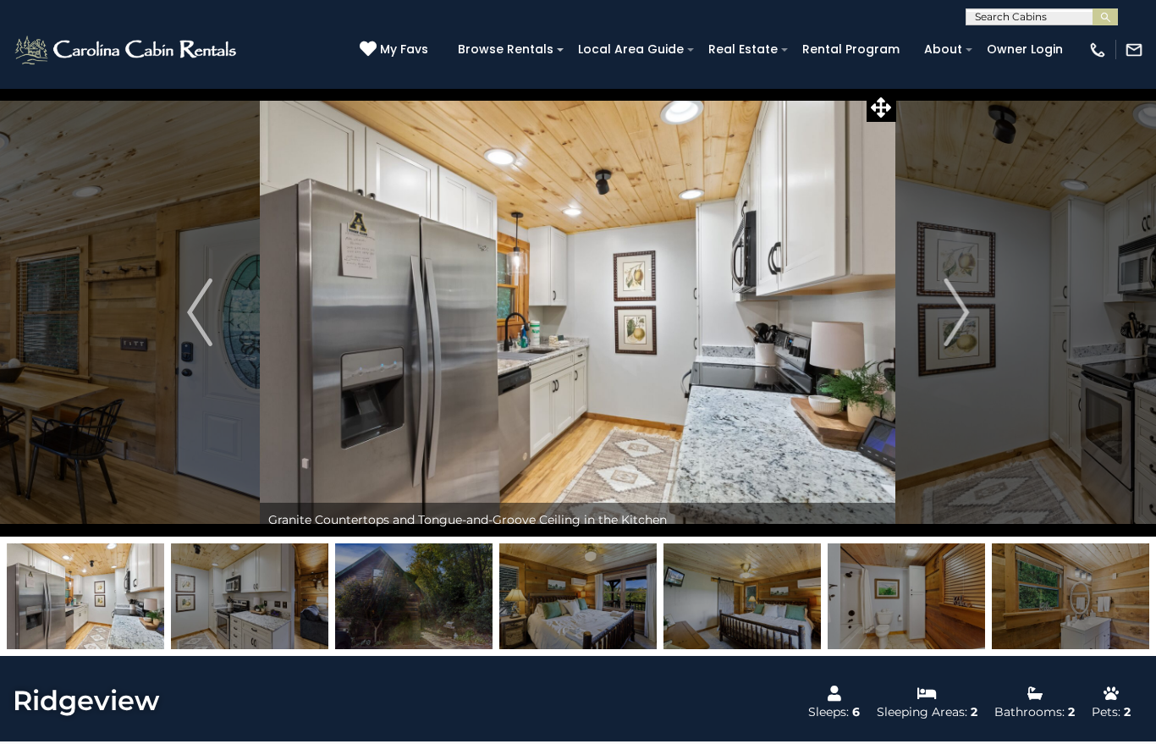
click at [914, 333] on button "Next" at bounding box center [956, 312] width 120 height 448
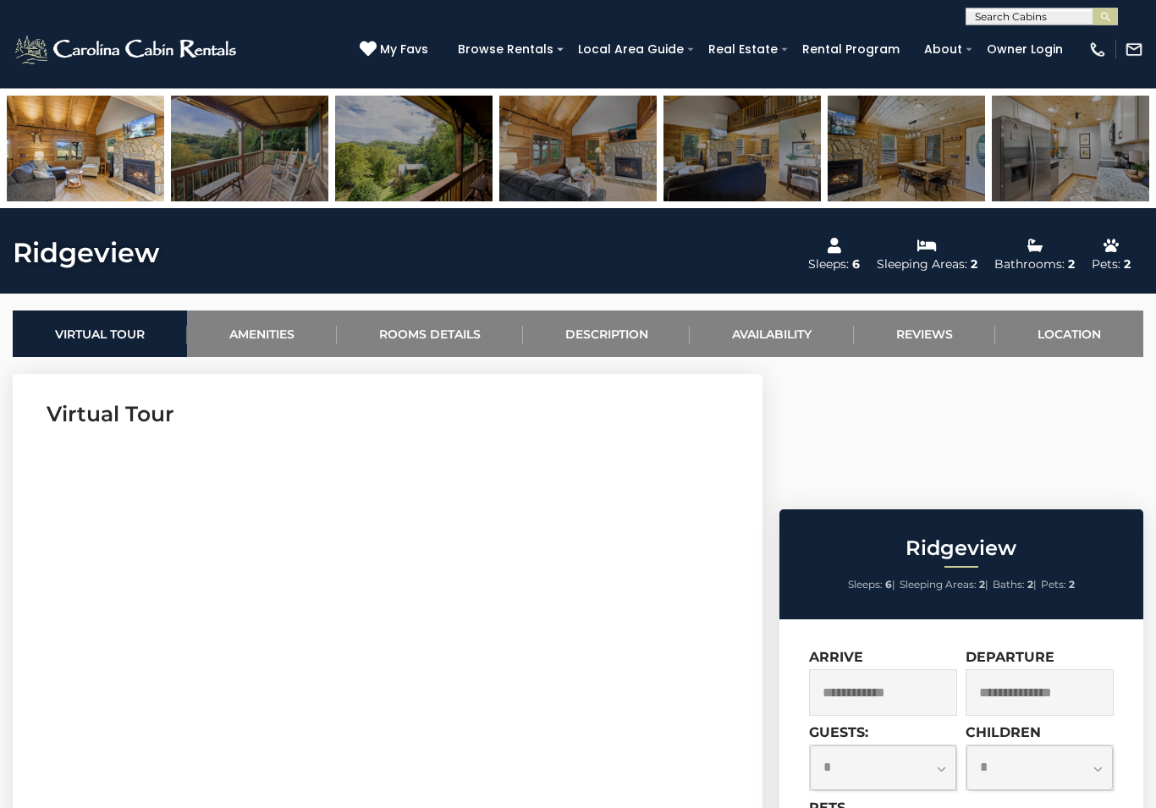
scroll to position [448, 0]
click at [865, 669] on input "text" at bounding box center [883, 692] width 148 height 47
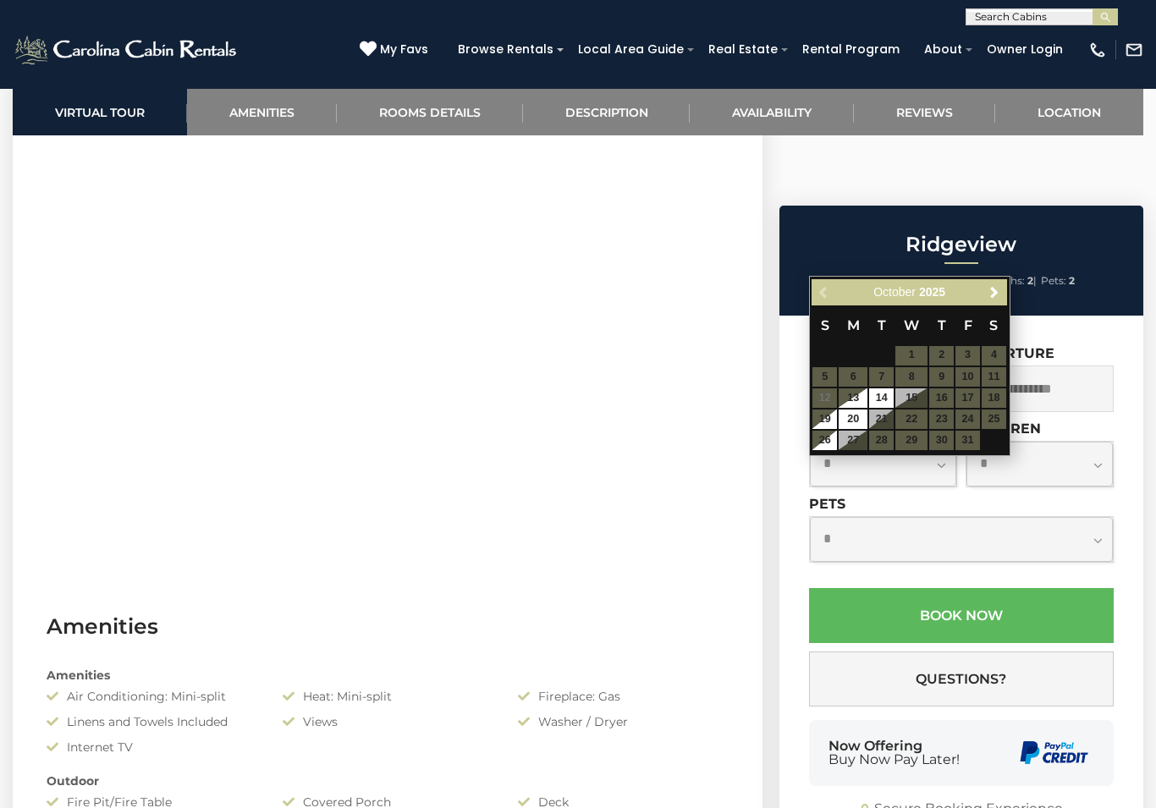
scroll to position [757, 0]
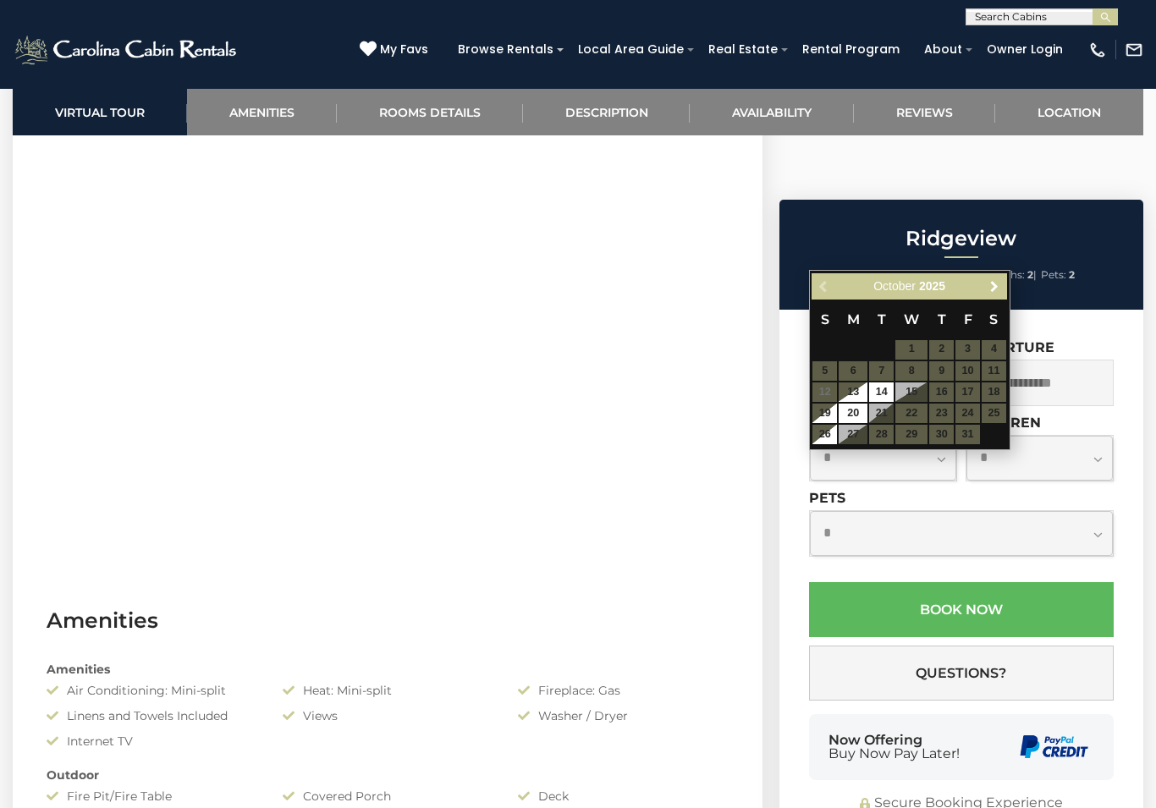
click at [998, 284] on span "Next" at bounding box center [994, 286] width 14 height 14
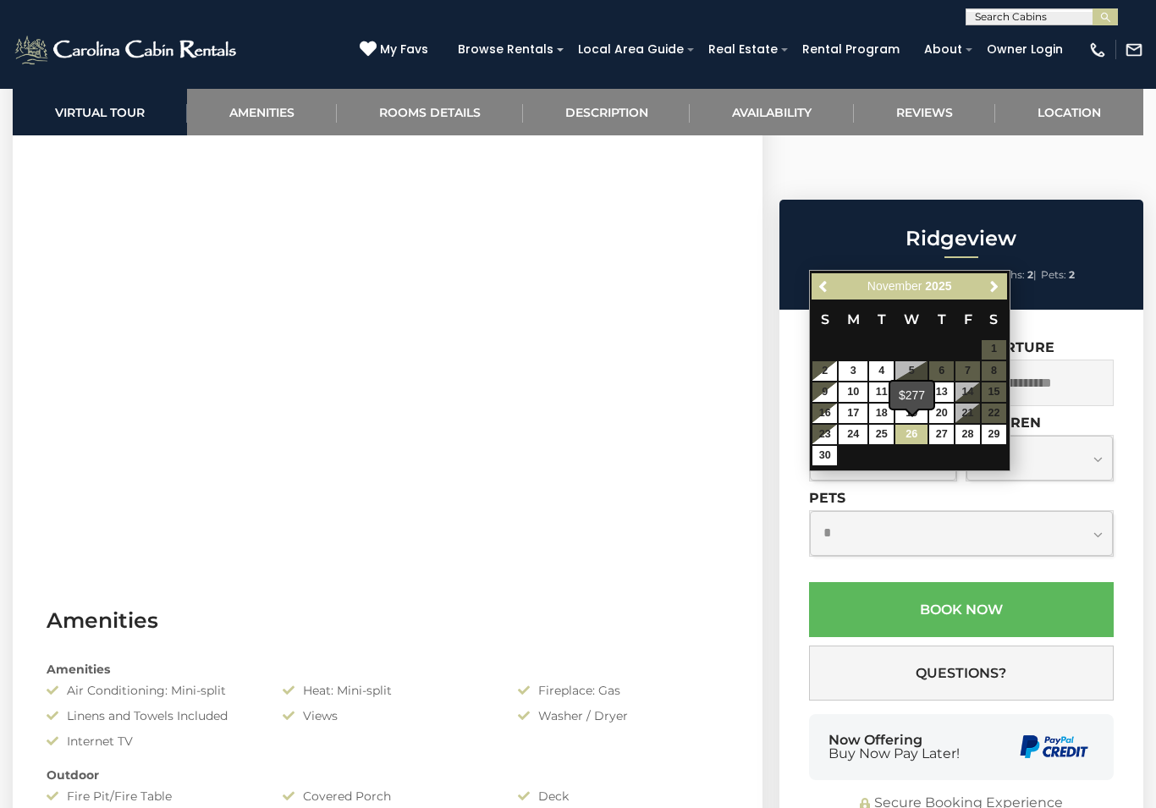
click at [914, 425] on link "26" at bounding box center [911, 434] width 32 height 19
type input "**********"
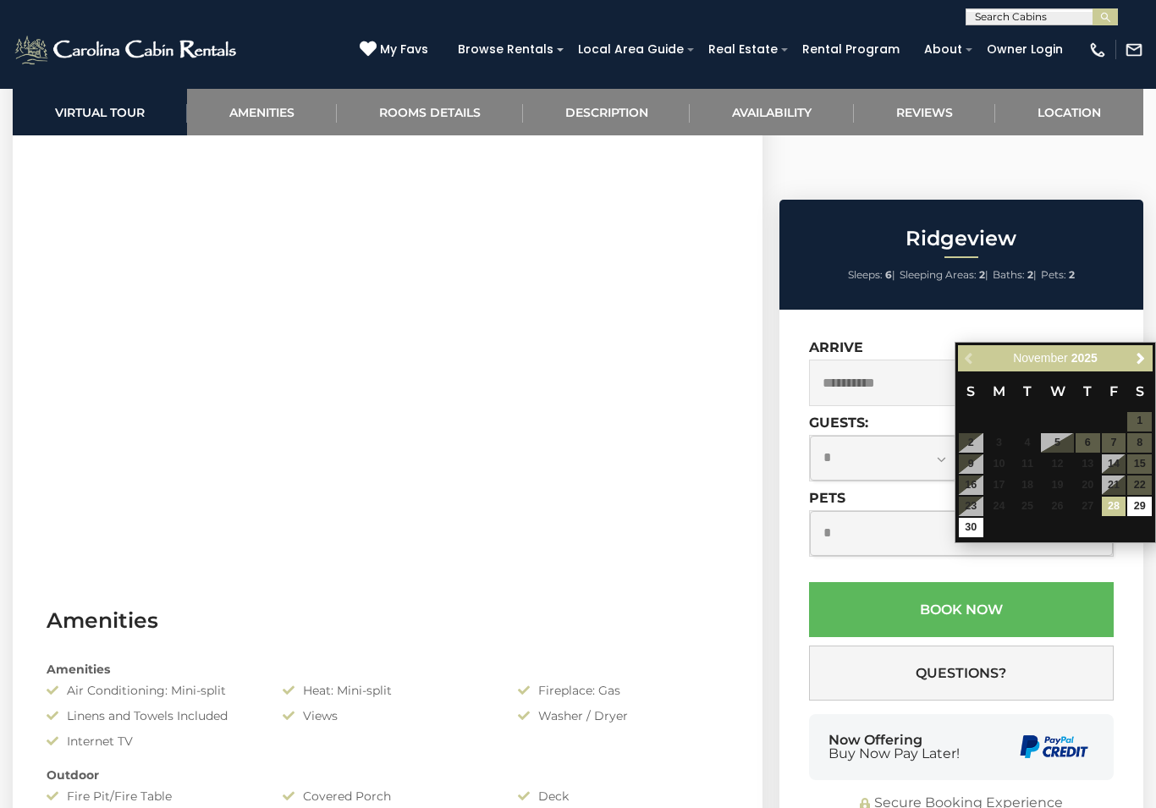
click at [1088, 360] on input "text" at bounding box center [1039, 383] width 148 height 47
click at [1140, 506] on link "29" at bounding box center [1139, 506] width 25 height 19
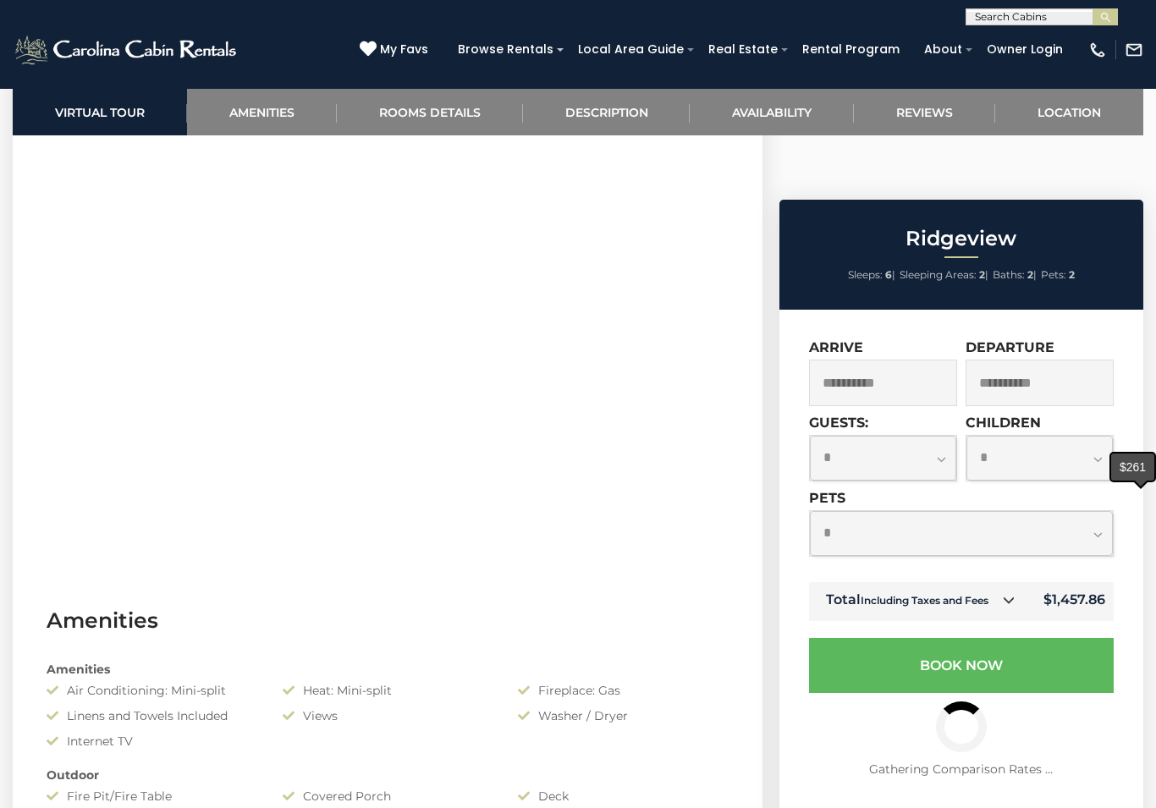
click at [1059, 360] on input "**********" at bounding box center [1039, 383] width 148 height 47
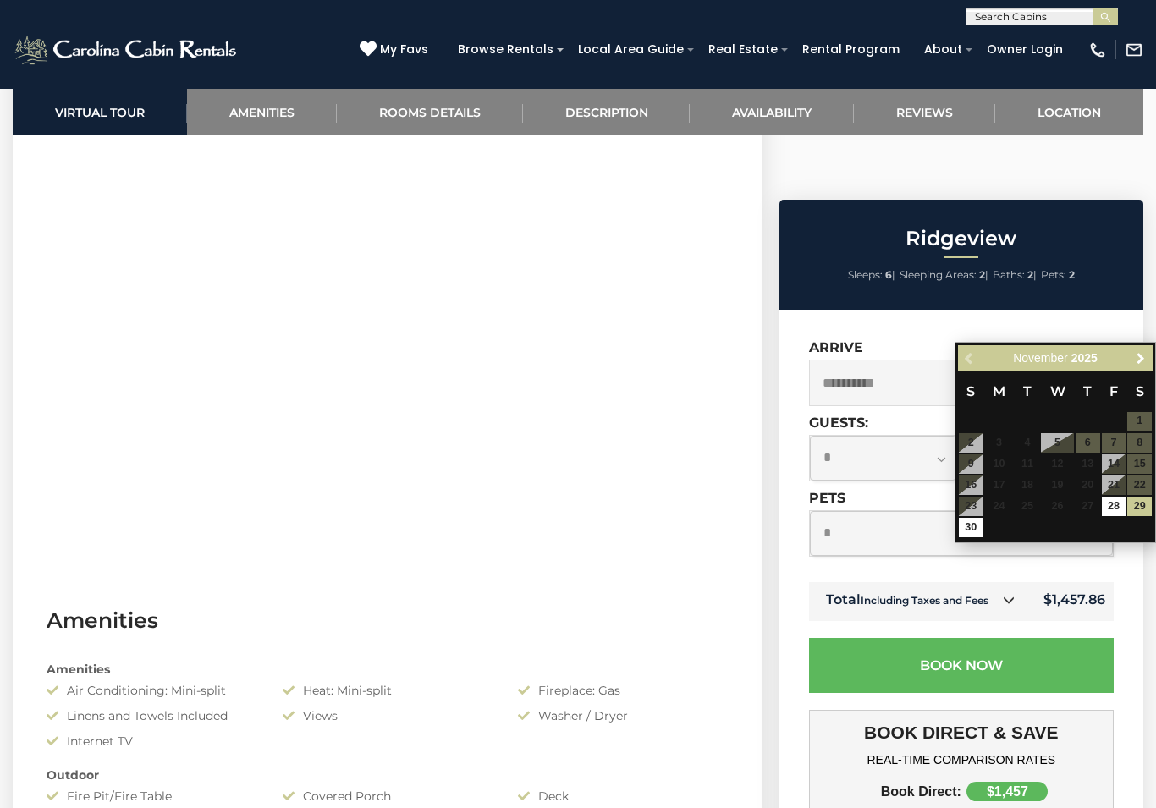
click at [1136, 358] on span "Next" at bounding box center [1141, 358] width 14 height 14
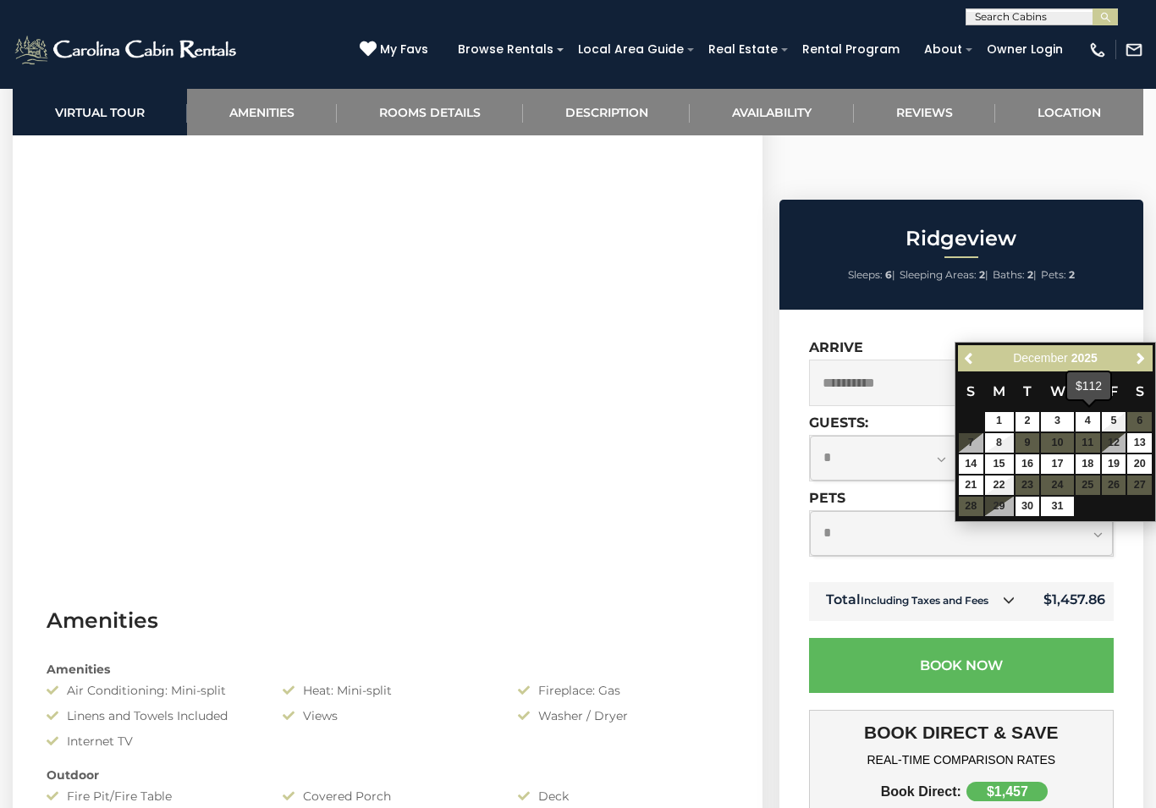
click at [1088, 413] on link "4" at bounding box center [1087, 421] width 25 height 19
type input "**********"
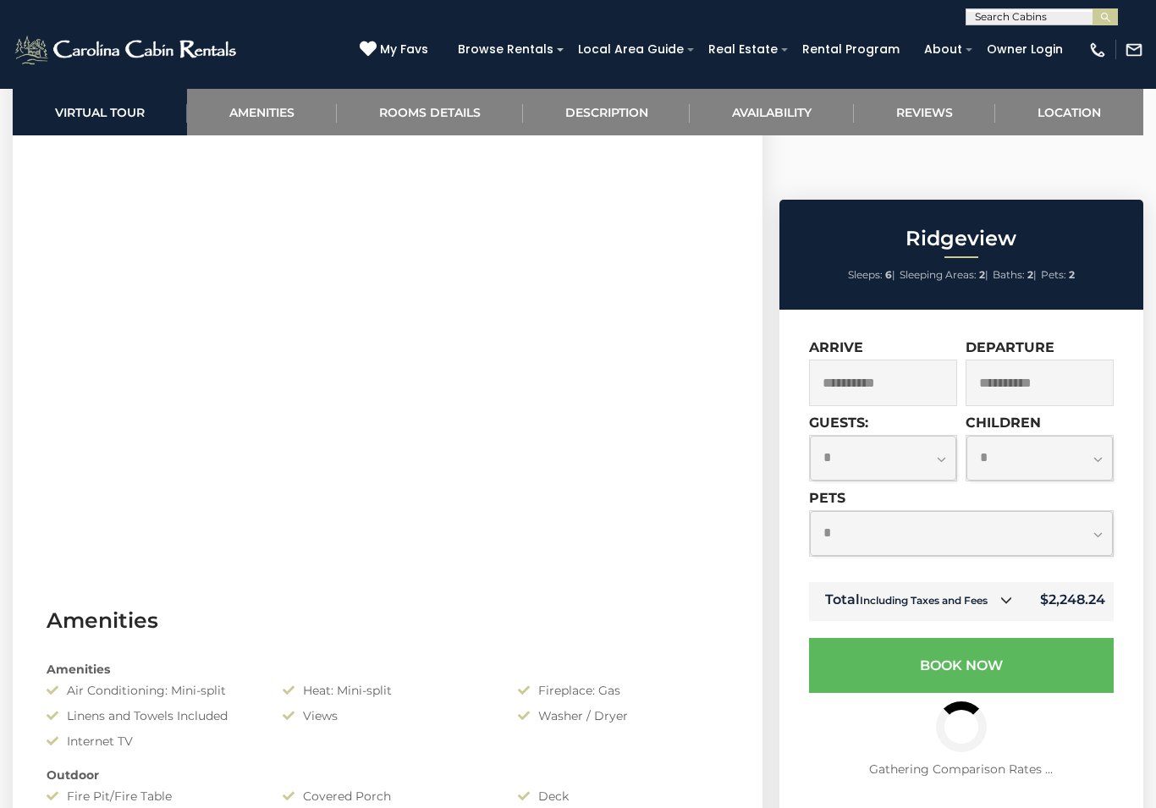
click at [939, 436] on select "**********" at bounding box center [883, 458] width 146 height 45
select select "*"
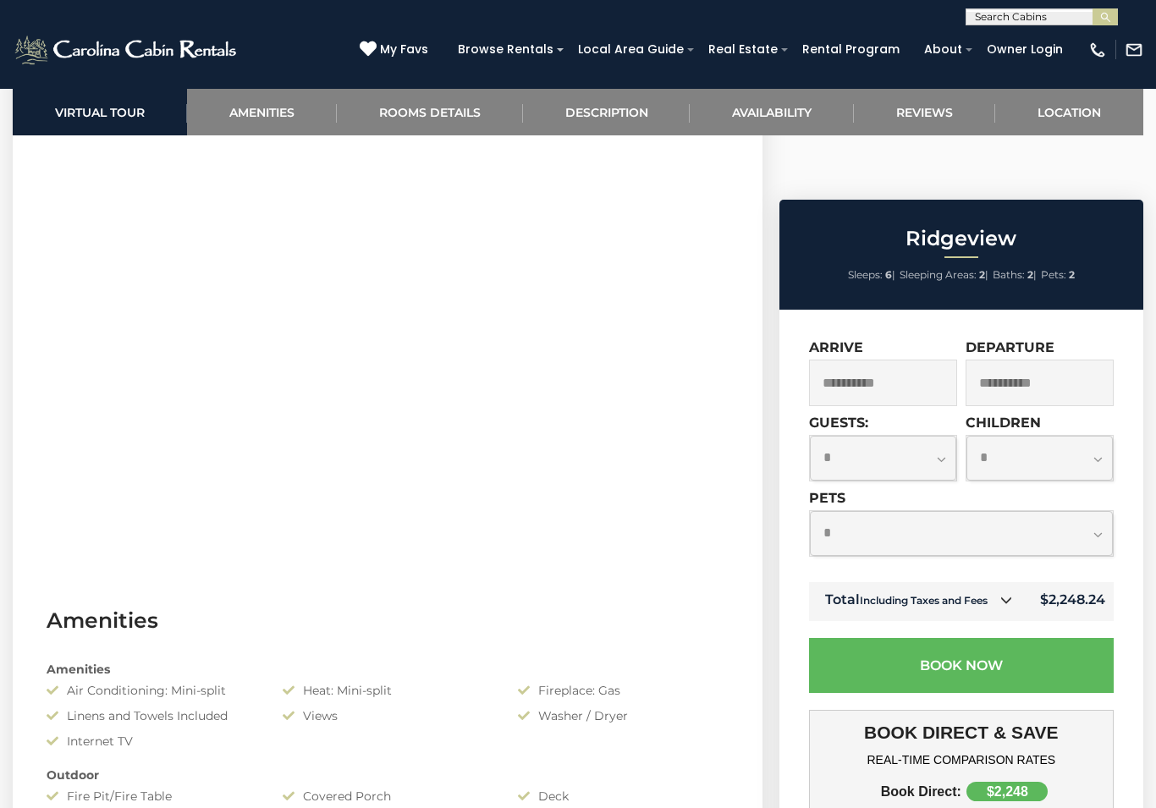
click at [1002, 638] on button "Book Now" at bounding box center [961, 665] width 305 height 55
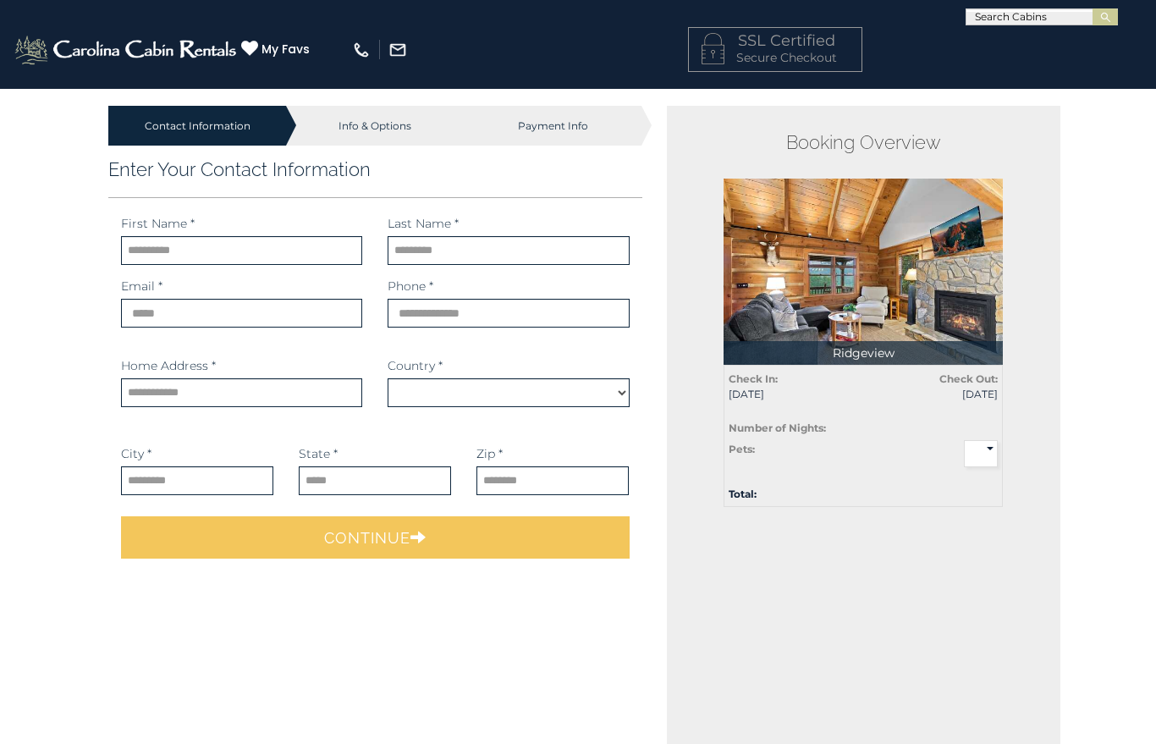
select select "*********"
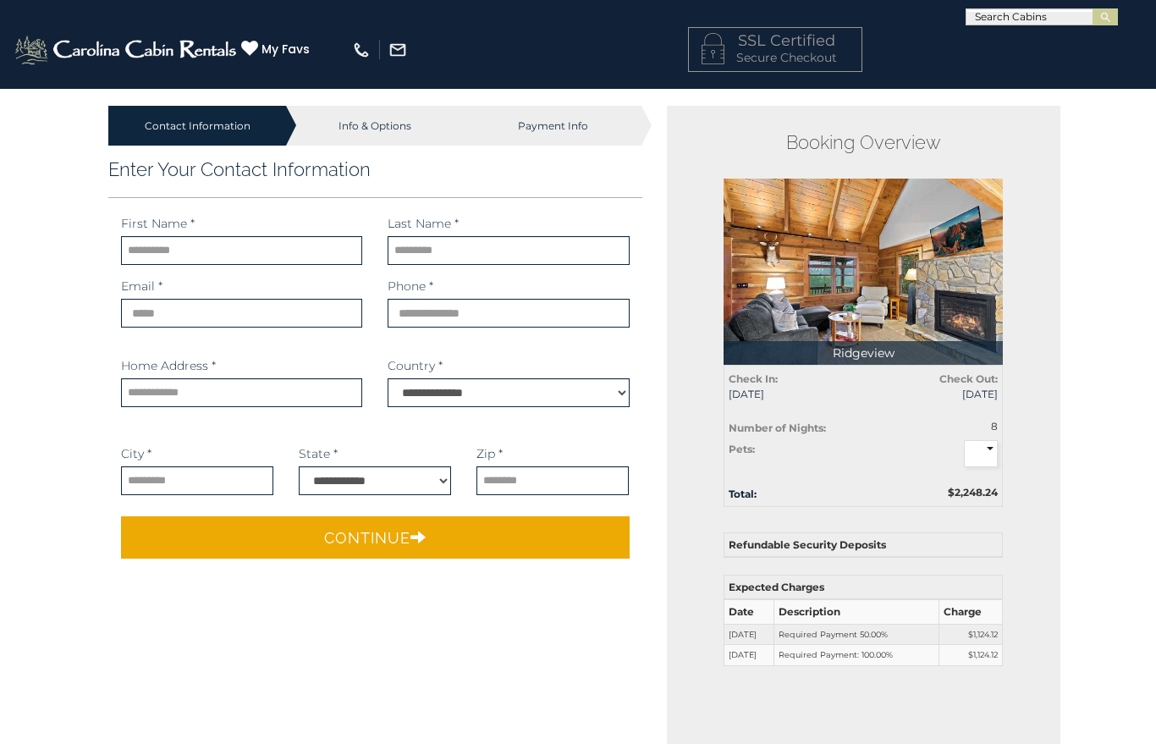
click at [987, 430] on div "8" at bounding box center [961, 426] width 73 height 14
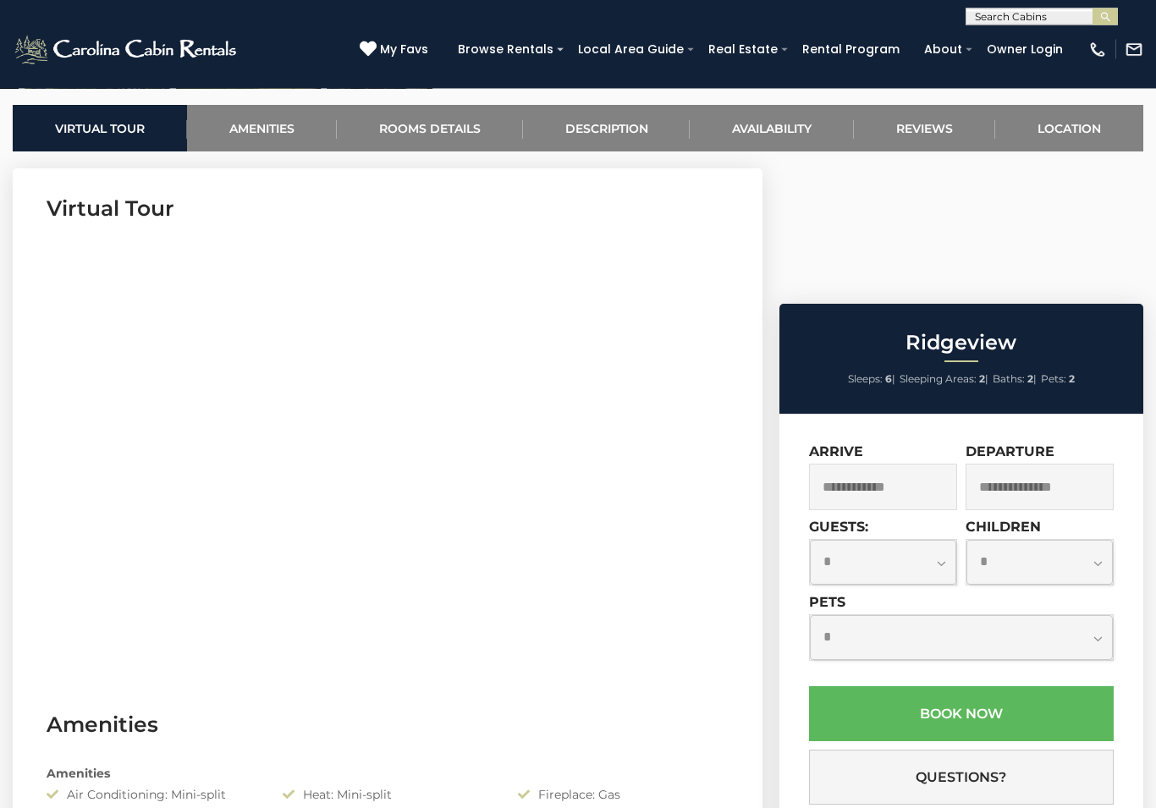
scroll to position [654, 0]
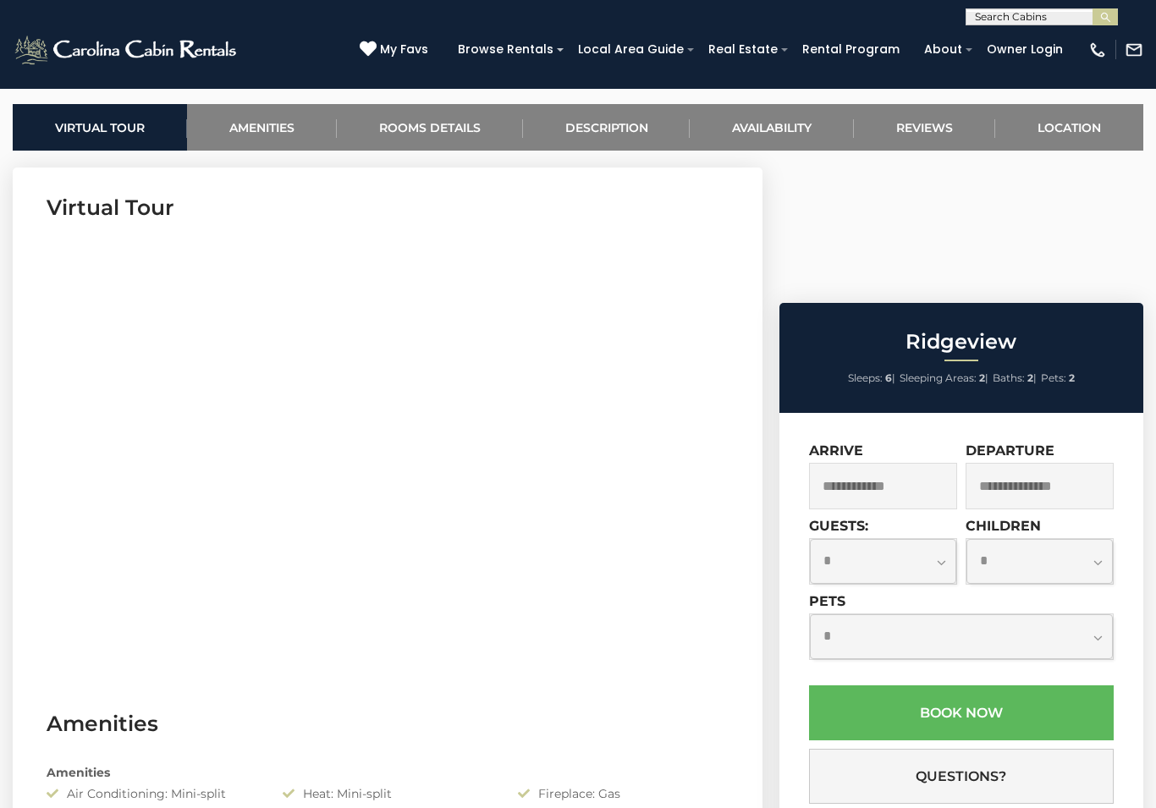
click at [891, 463] on input "text" at bounding box center [883, 486] width 148 height 47
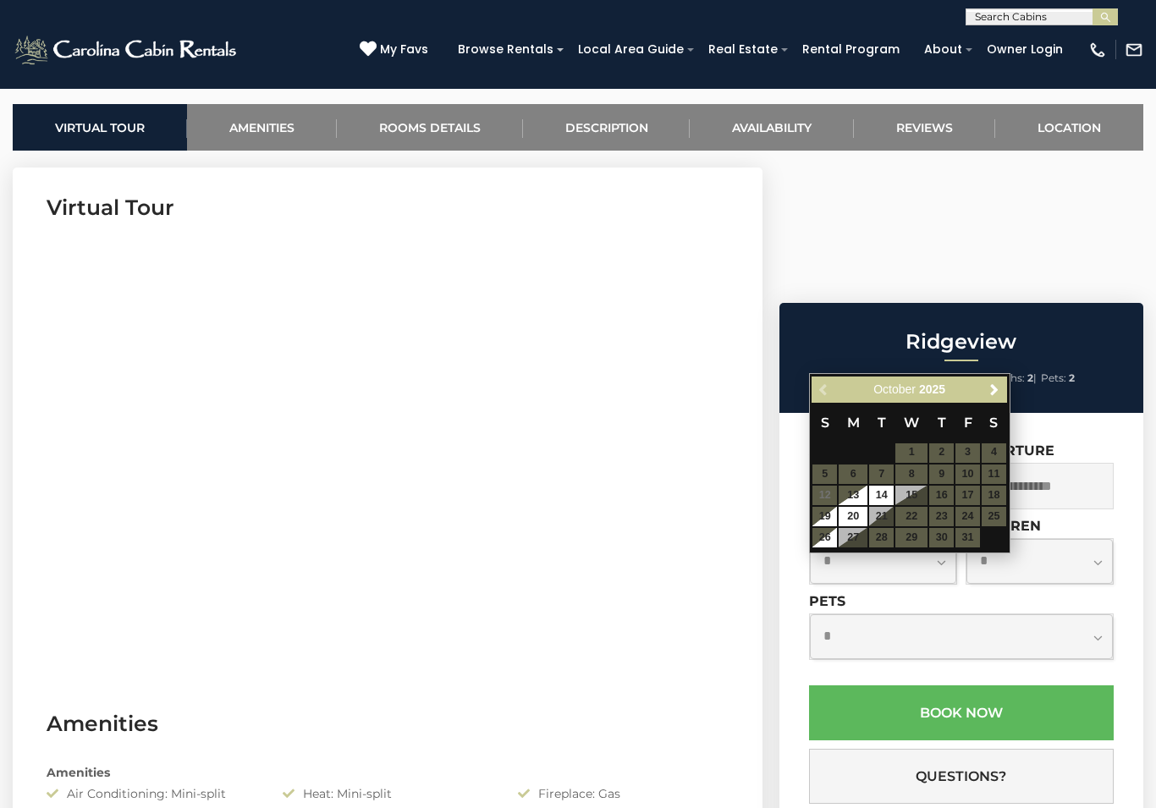
click at [984, 395] on link "Next" at bounding box center [994, 389] width 21 height 21
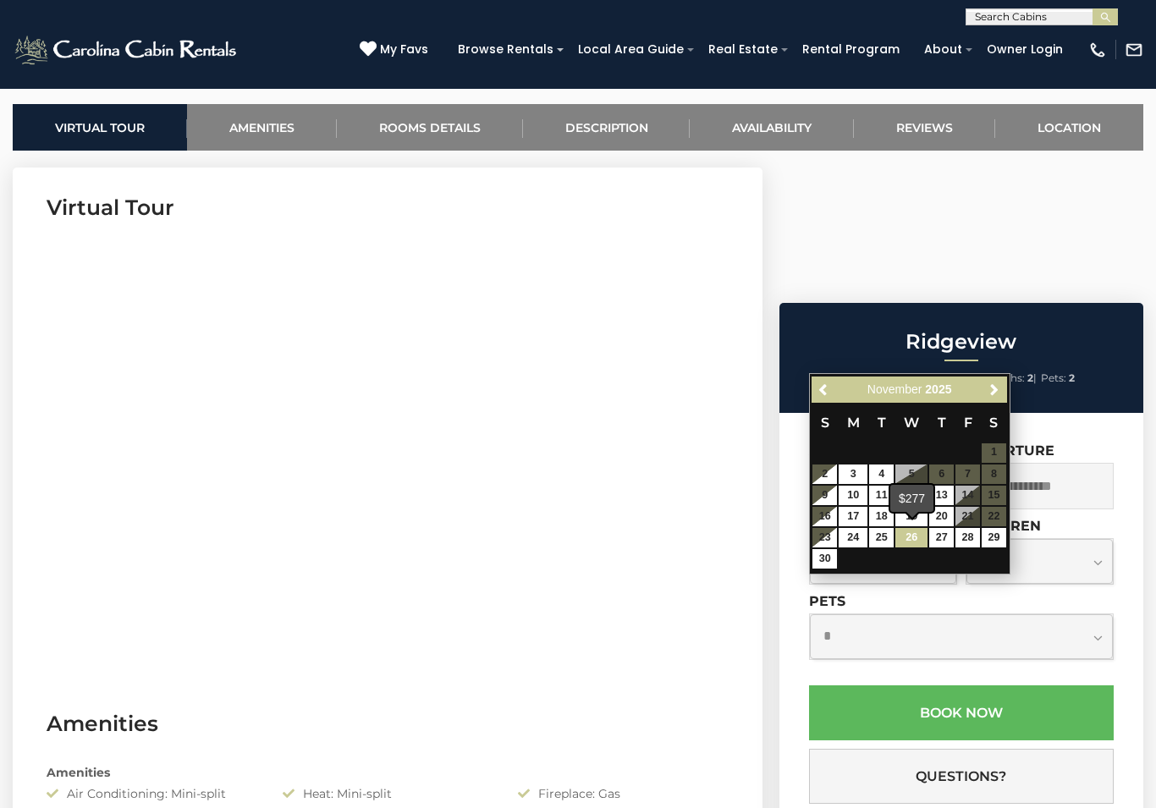
click at [916, 536] on link "26" at bounding box center [911, 537] width 32 height 19
type input "**********"
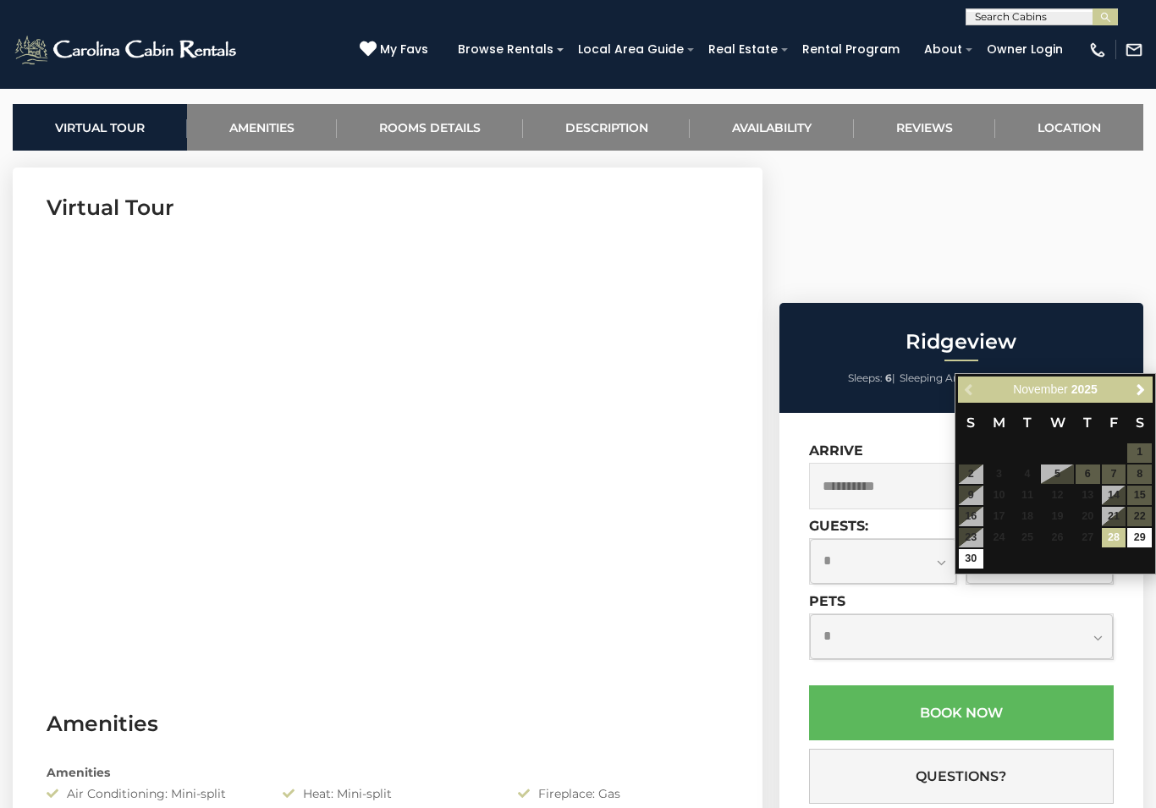
click at [1140, 388] on span "Next" at bounding box center [1141, 389] width 14 height 14
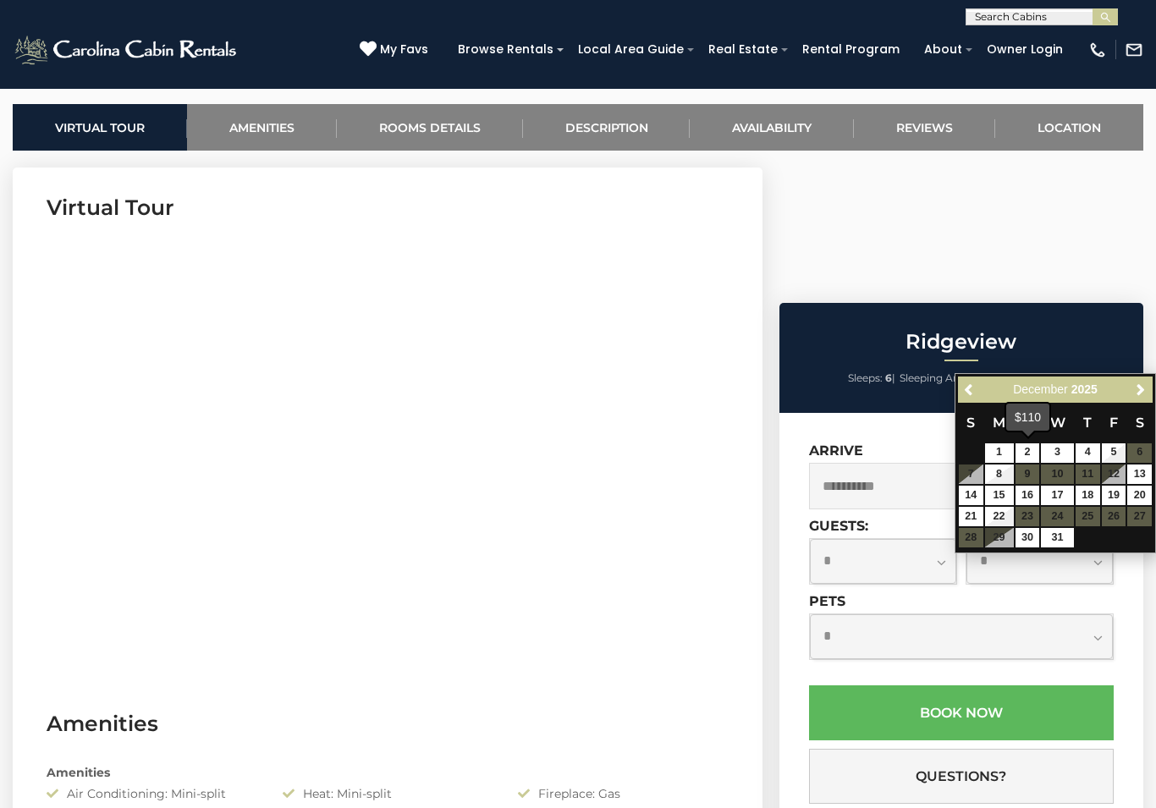
click at [1031, 451] on link "2" at bounding box center [1027, 452] width 25 height 19
type input "**********"
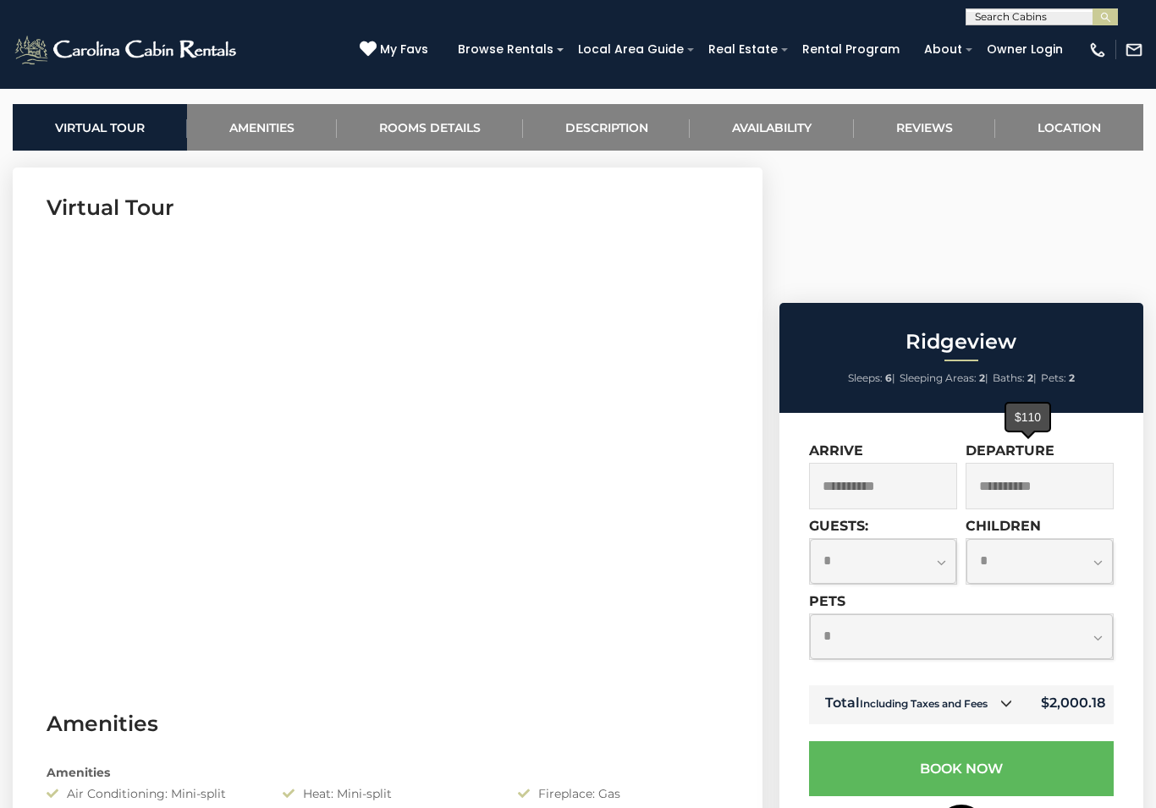
click at [1026, 741] on button "Book Now" at bounding box center [961, 768] width 305 height 55
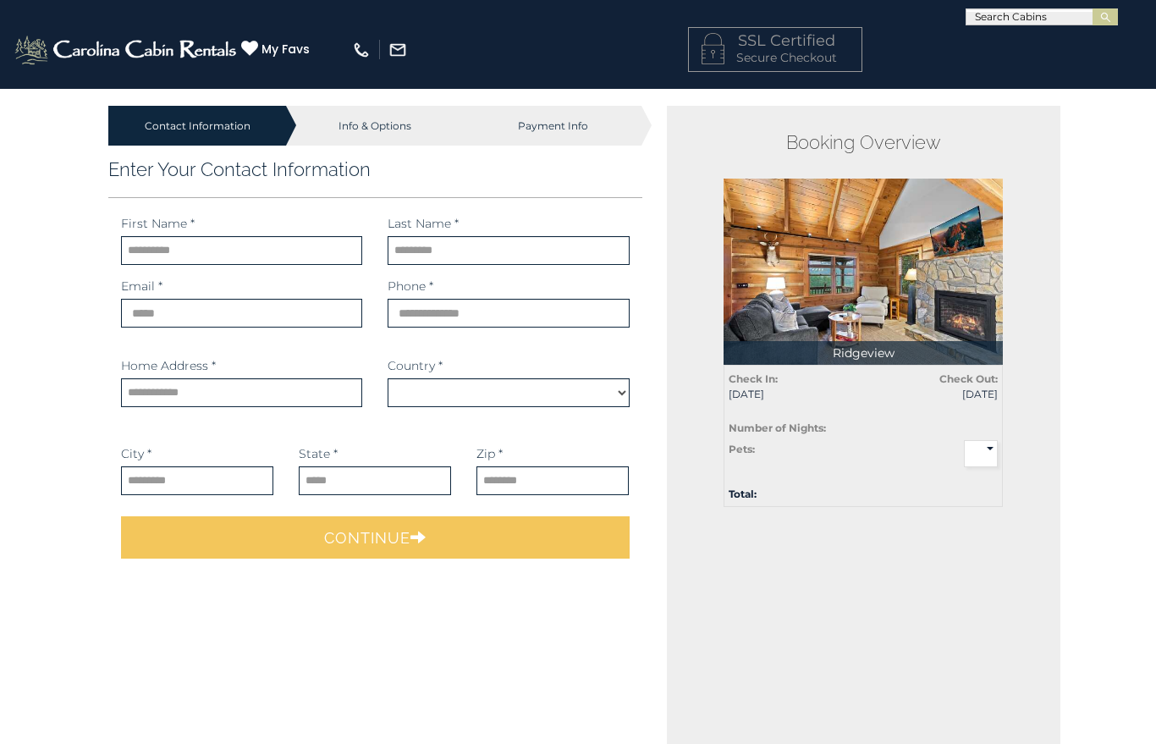
select select "*********"
